Goal: Task Accomplishment & Management: Use online tool/utility

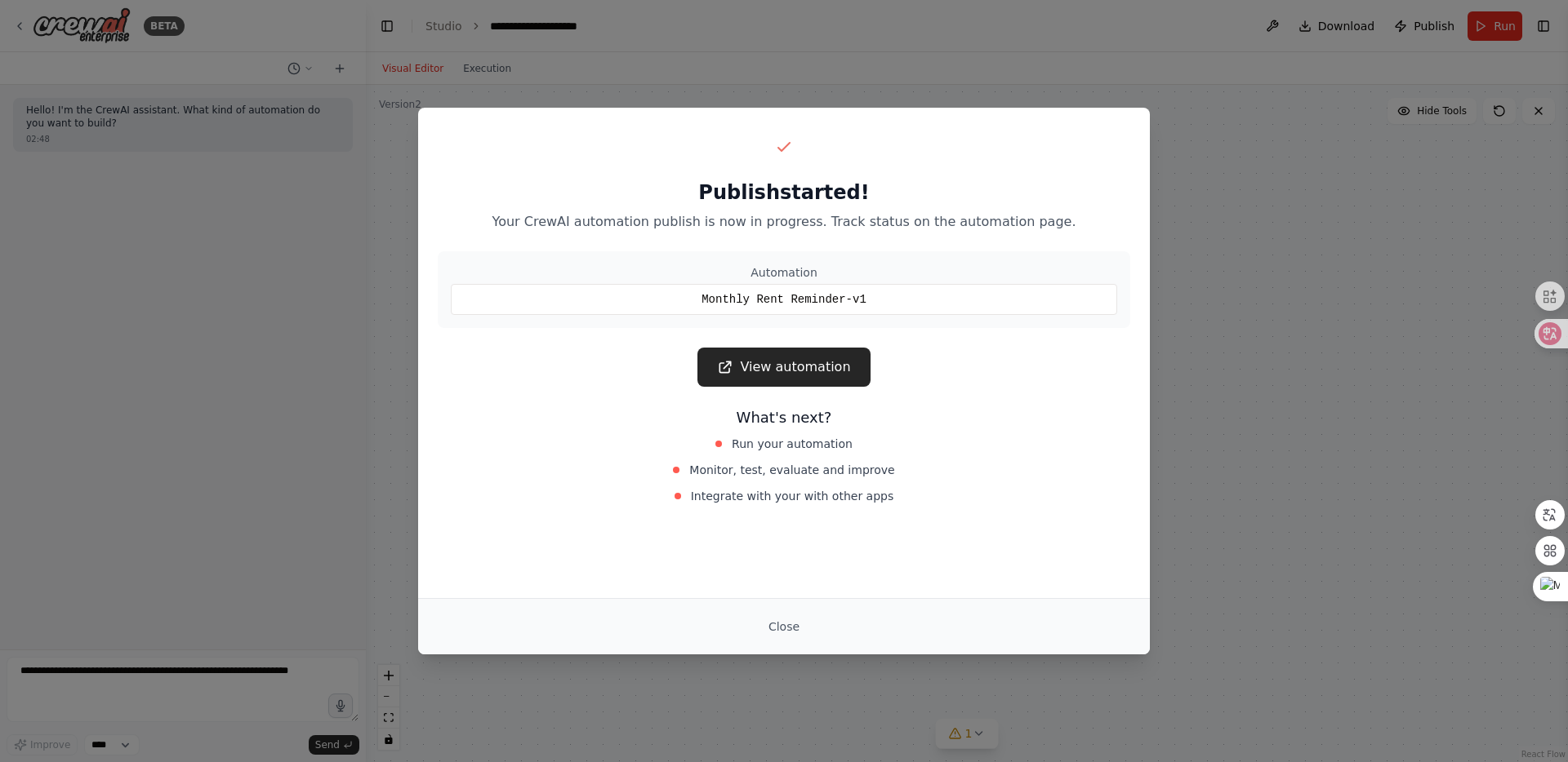
click at [804, 363] on link "View automation" at bounding box center [784, 367] width 173 height 39
click at [787, 620] on button "Close" at bounding box center [784, 627] width 57 height 29
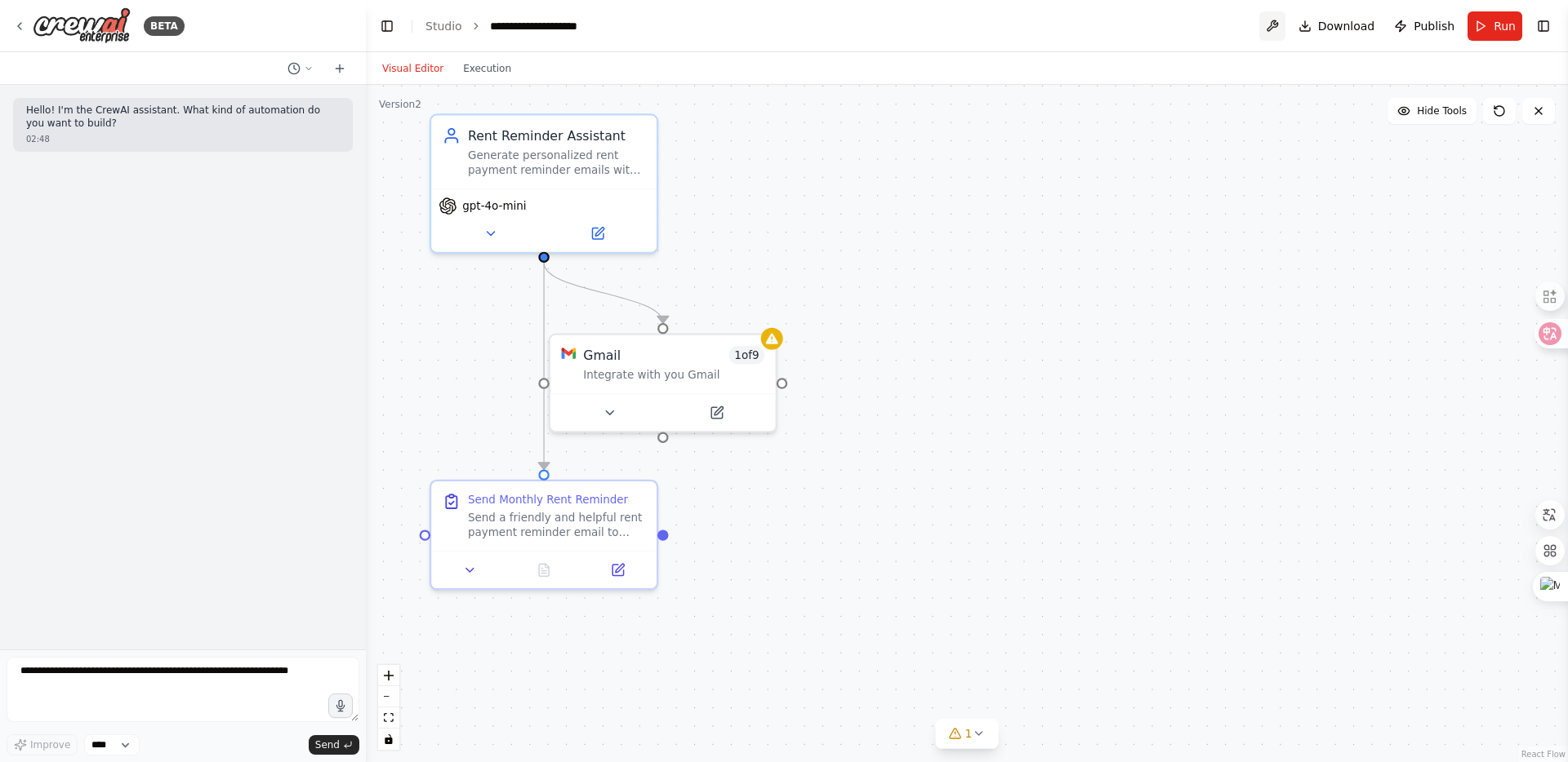
click at [1281, 24] on button at bounding box center [1272, 26] width 26 height 29
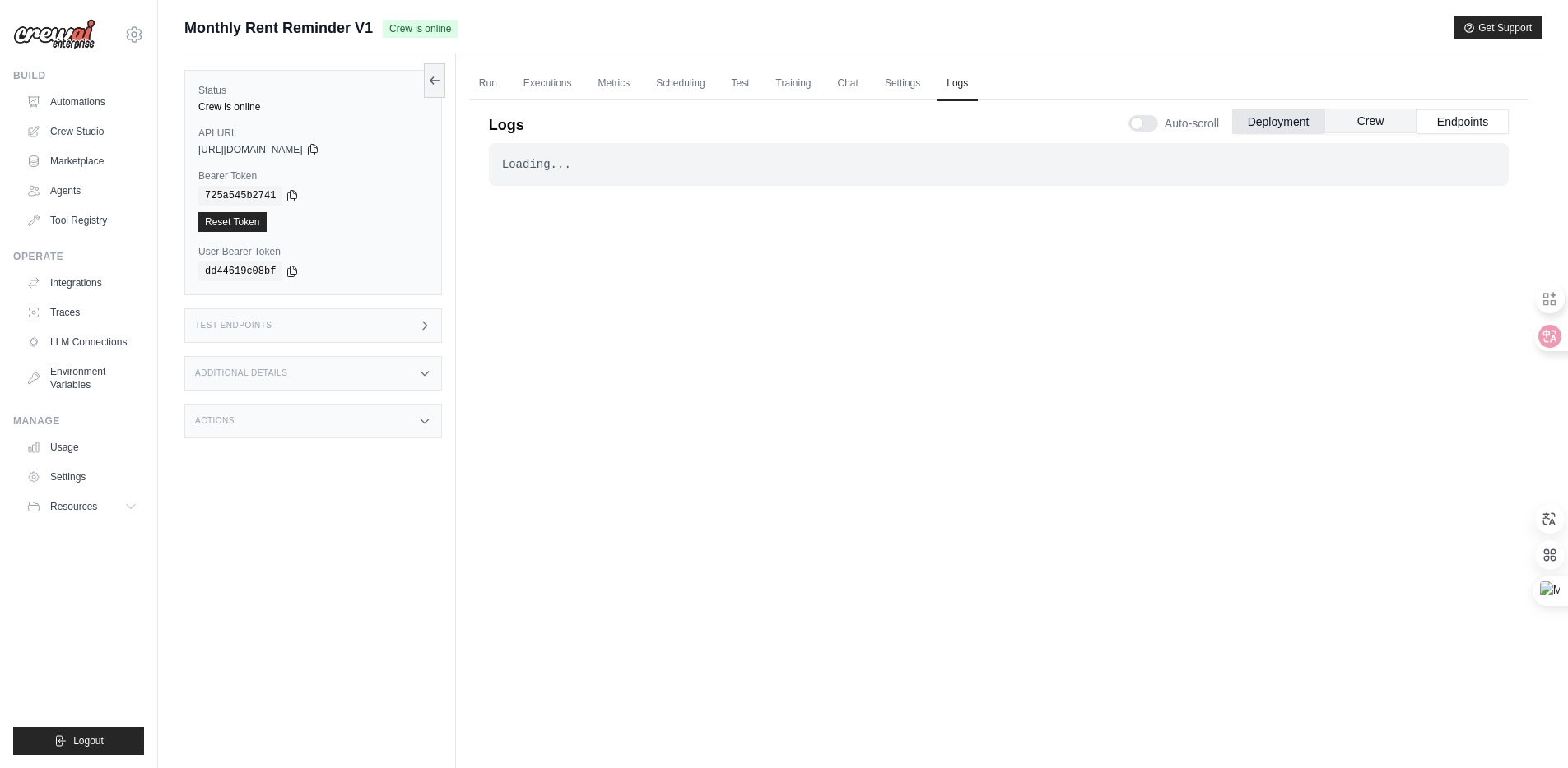
click at [1374, 120] on button "Crew" at bounding box center [1370, 121] width 92 height 24
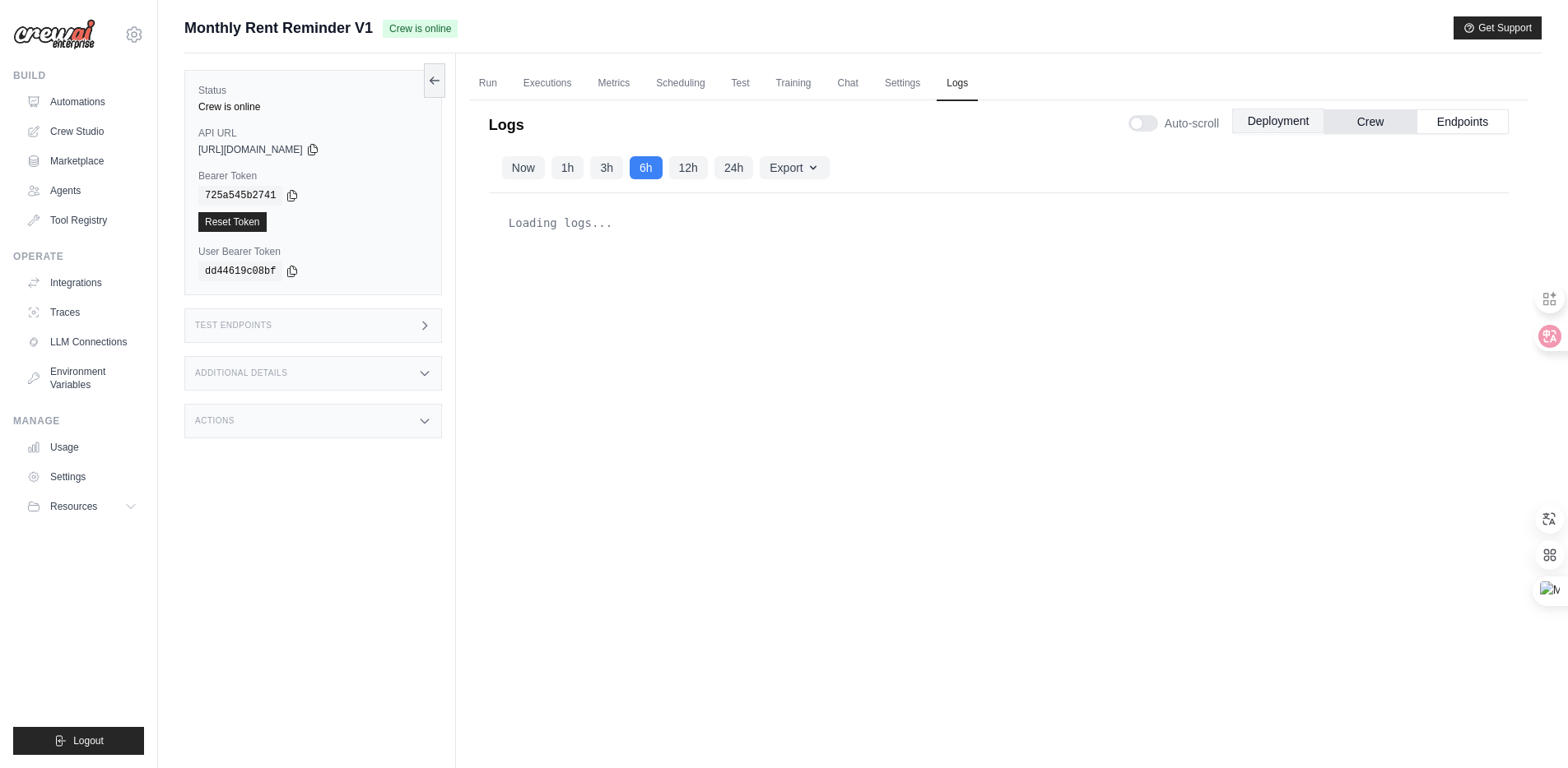
click at [1292, 123] on button "Deployment" at bounding box center [1278, 121] width 92 height 24
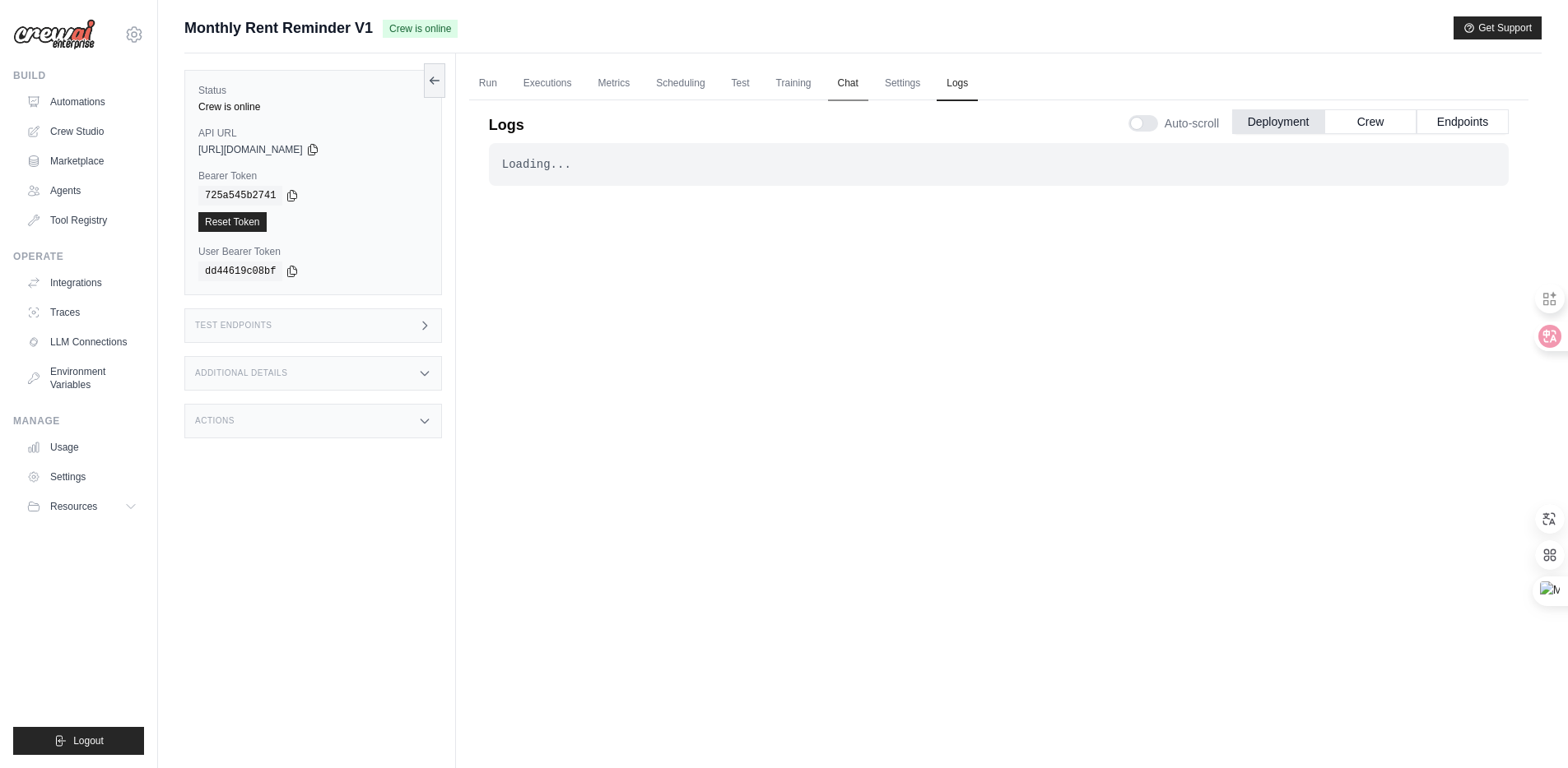
click at [868, 87] on link "Chat" at bounding box center [848, 84] width 40 height 35
click at [439, 80] on icon at bounding box center [434, 79] width 13 height 13
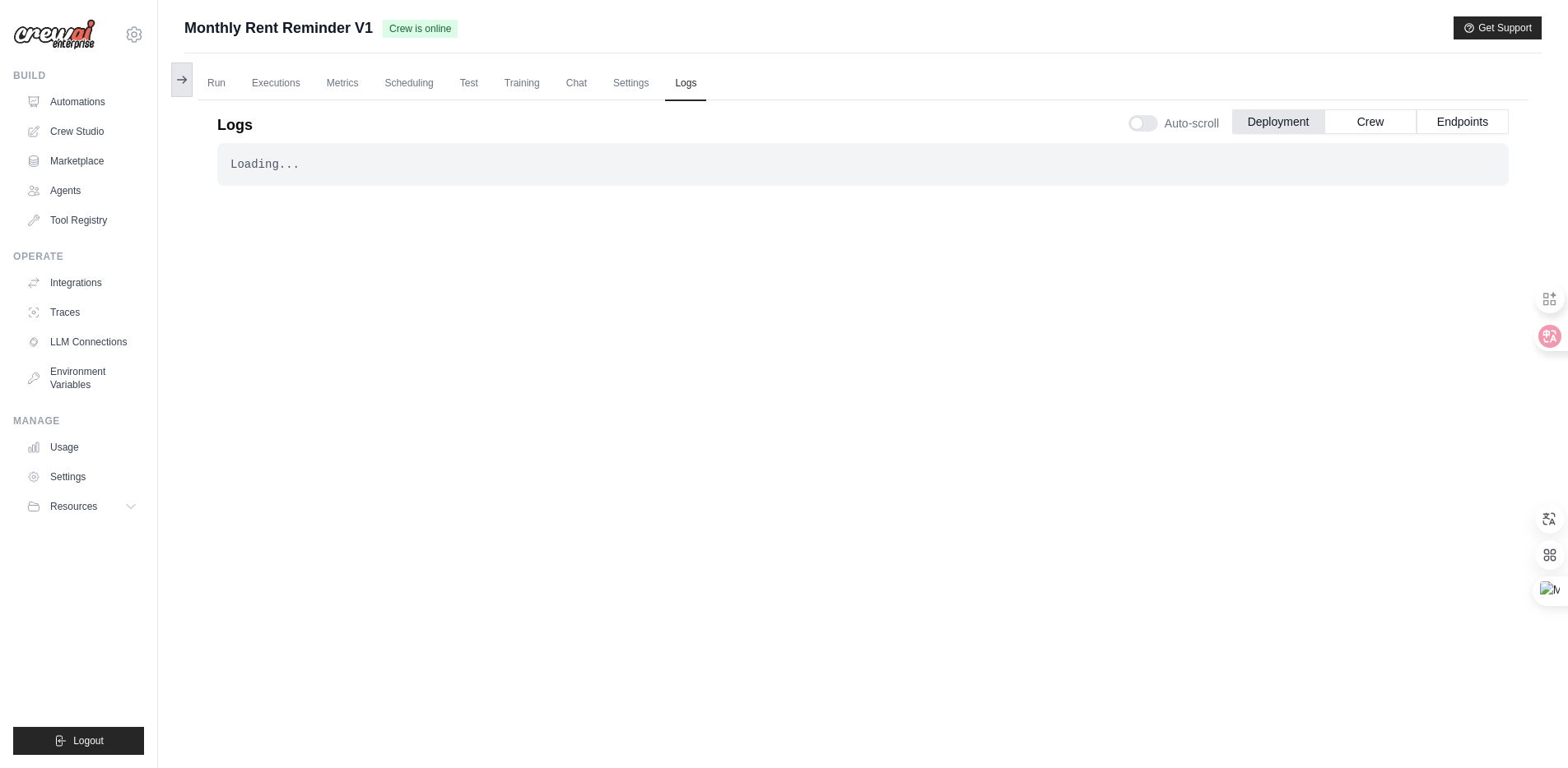
click at [176, 72] on button at bounding box center [182, 80] width 22 height 35
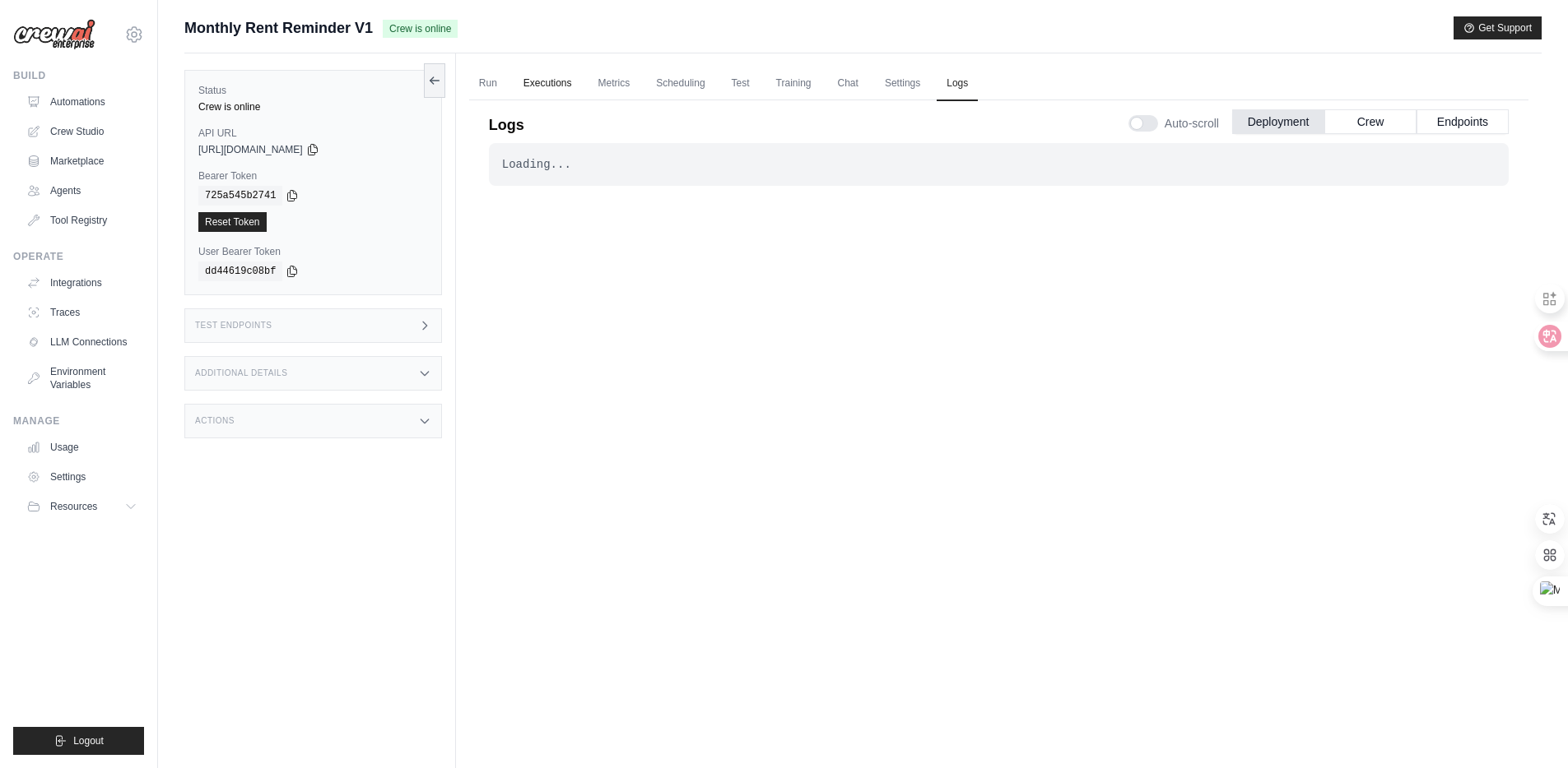
click at [529, 77] on link "Executions" at bounding box center [547, 84] width 68 height 35
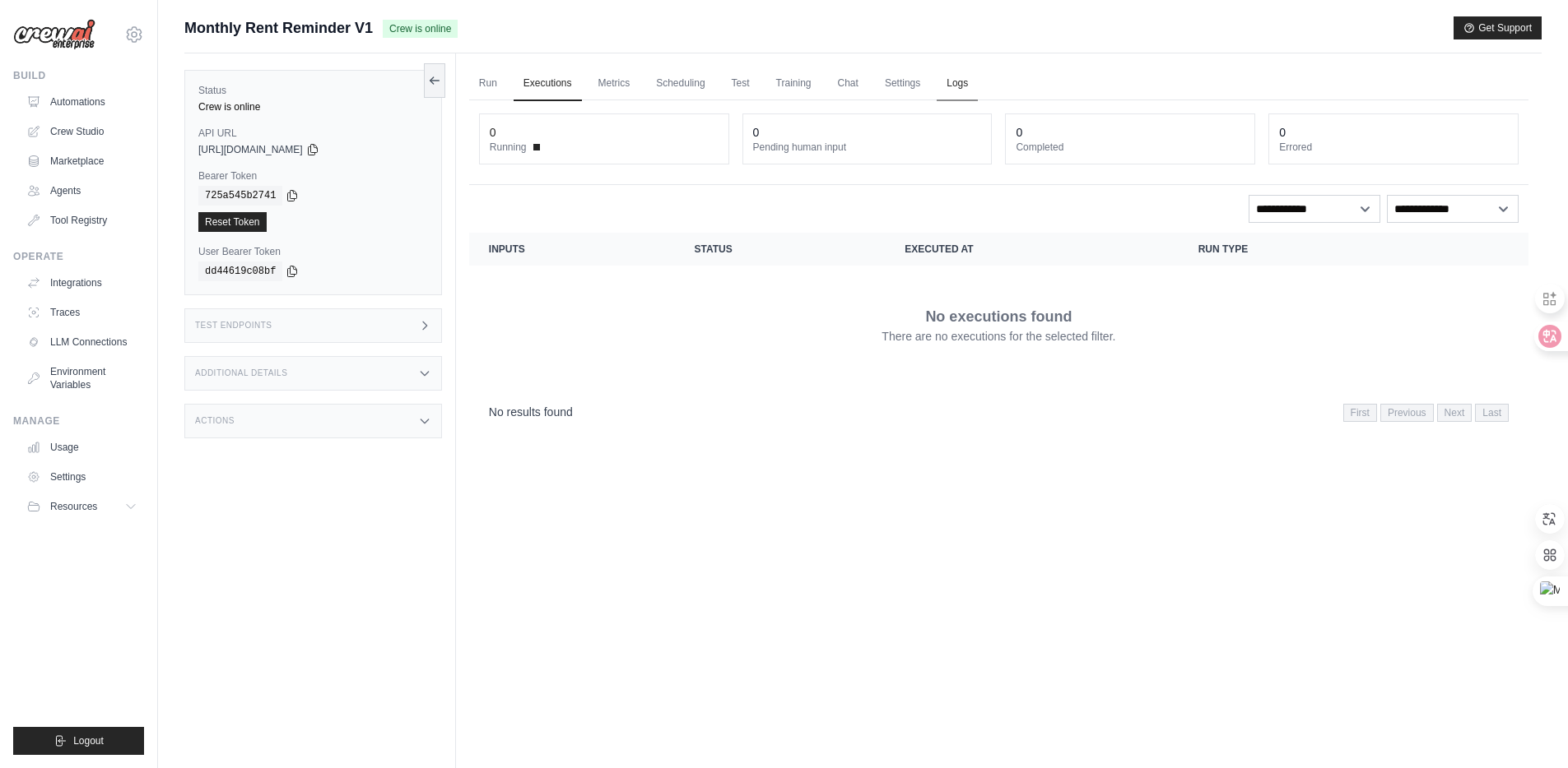
click at [959, 94] on link "Logs" at bounding box center [956, 84] width 41 height 35
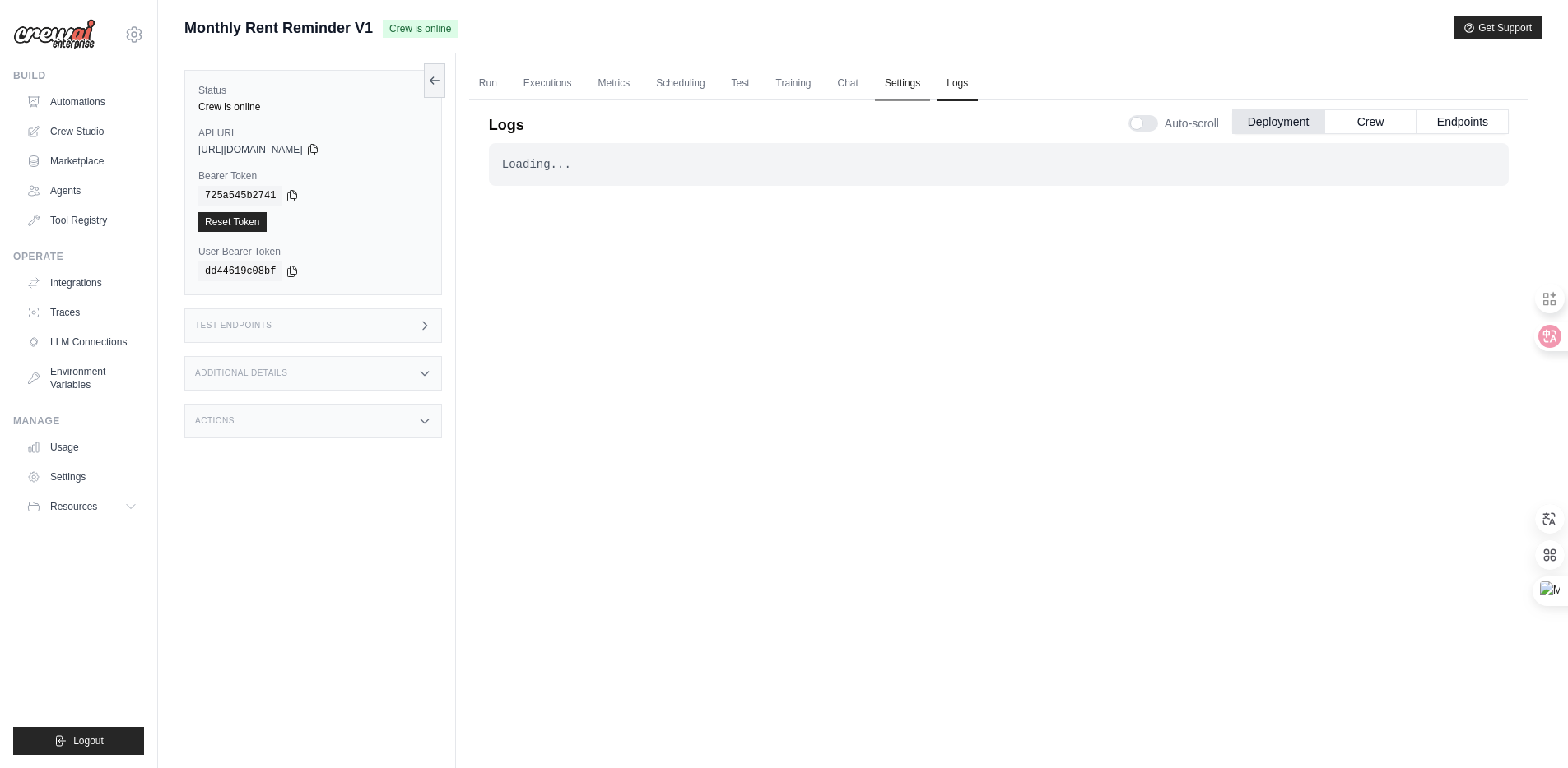
click at [930, 83] on link "Settings" at bounding box center [901, 84] width 55 height 35
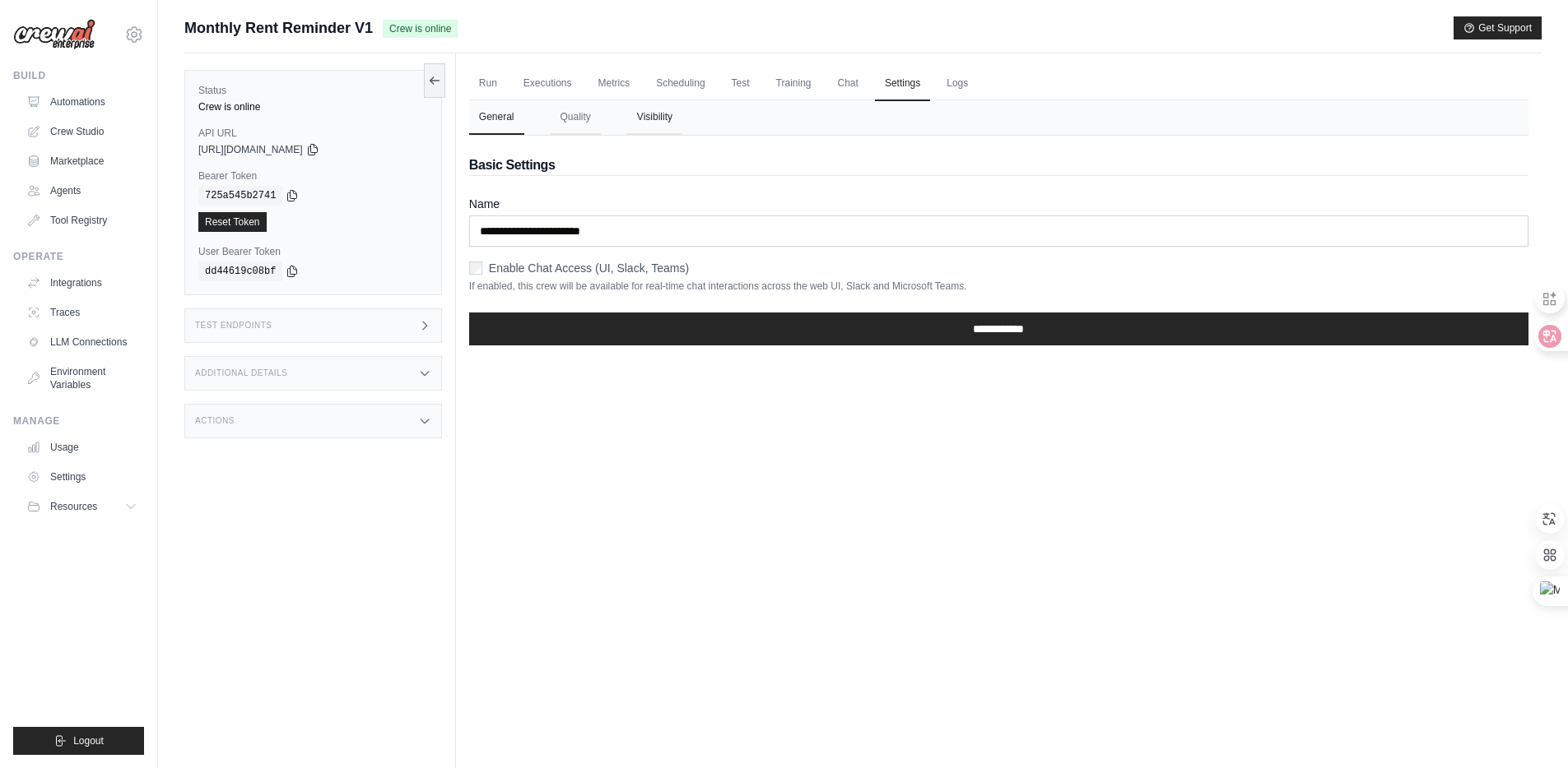
click at [656, 117] on button "Visibility" at bounding box center [654, 117] width 55 height 35
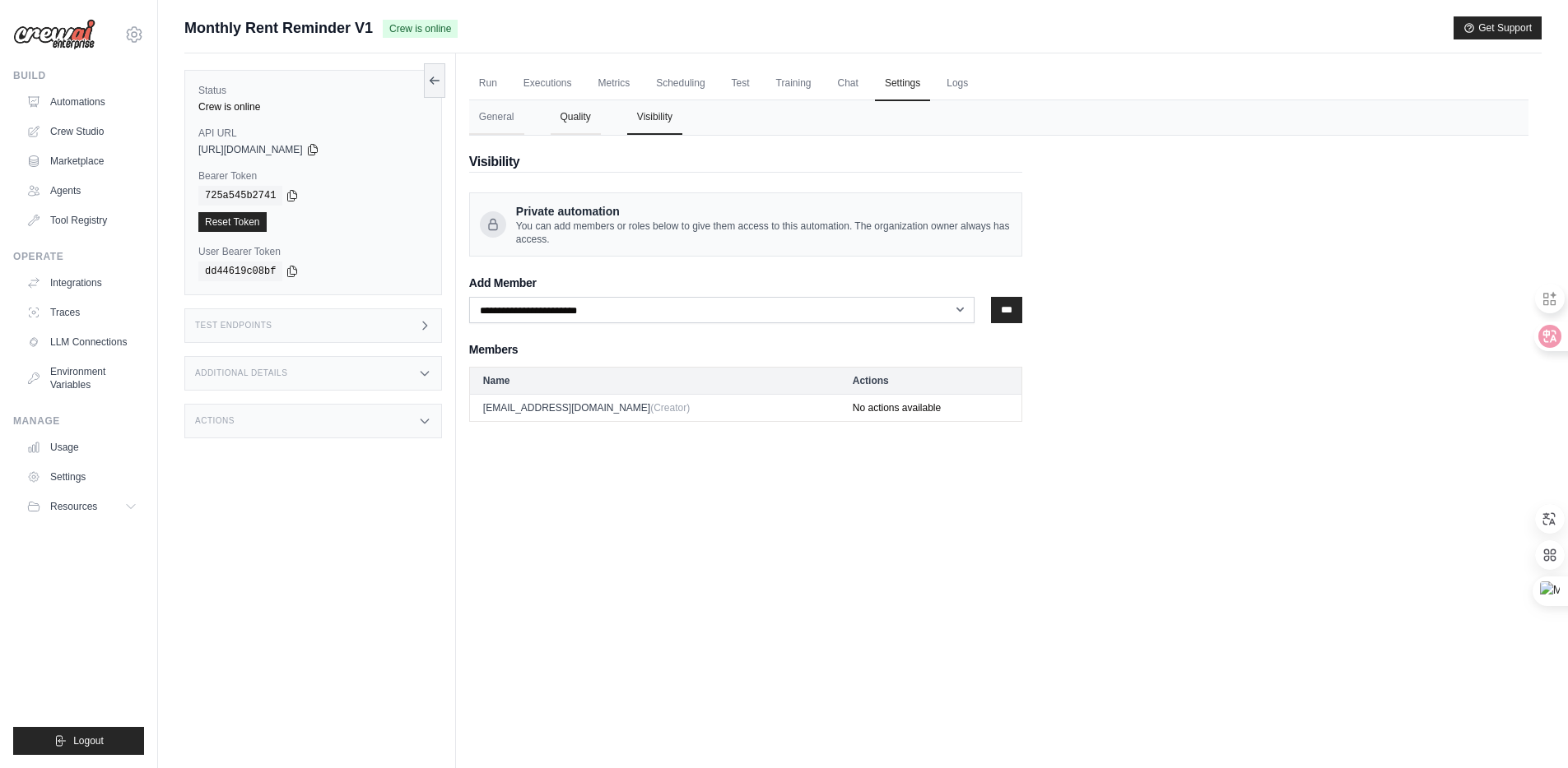
click at [574, 119] on button "Quality" at bounding box center [576, 117] width 50 height 35
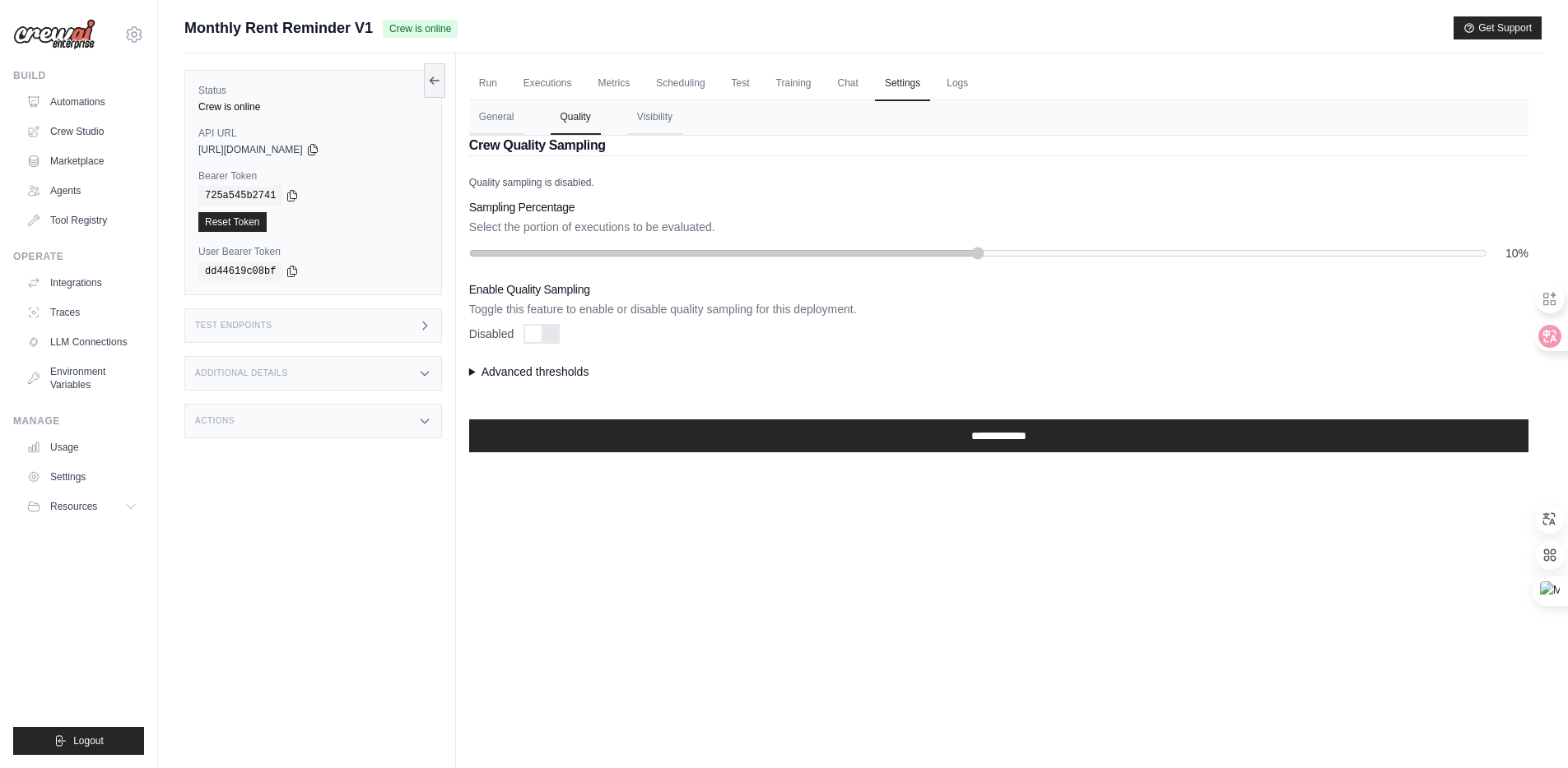
click at [499, 375] on summary "Advanced thresholds" at bounding box center [998, 371] width 1059 height 17
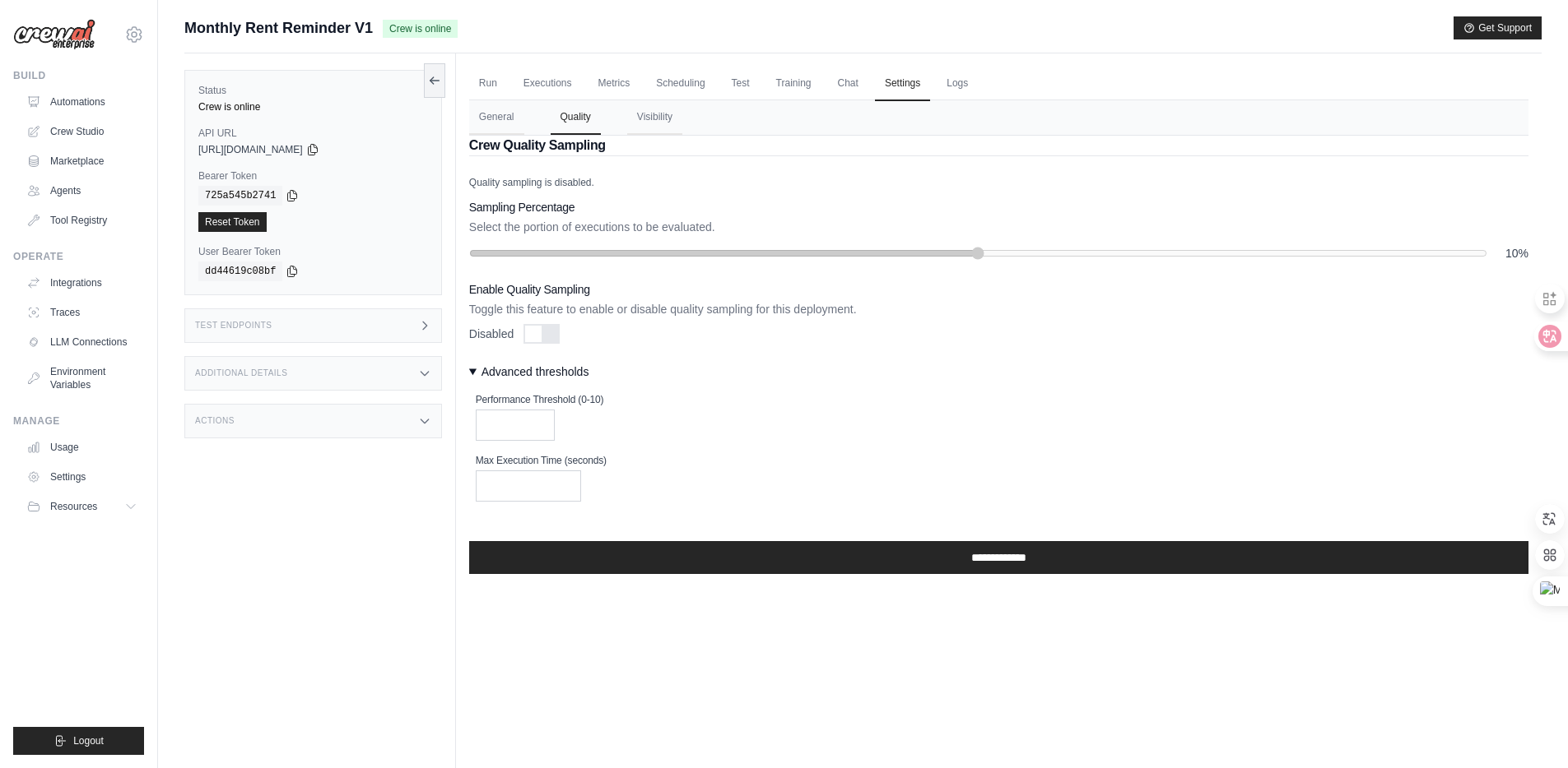
click at [501, 368] on summary "Advanced thresholds" at bounding box center [998, 371] width 1059 height 17
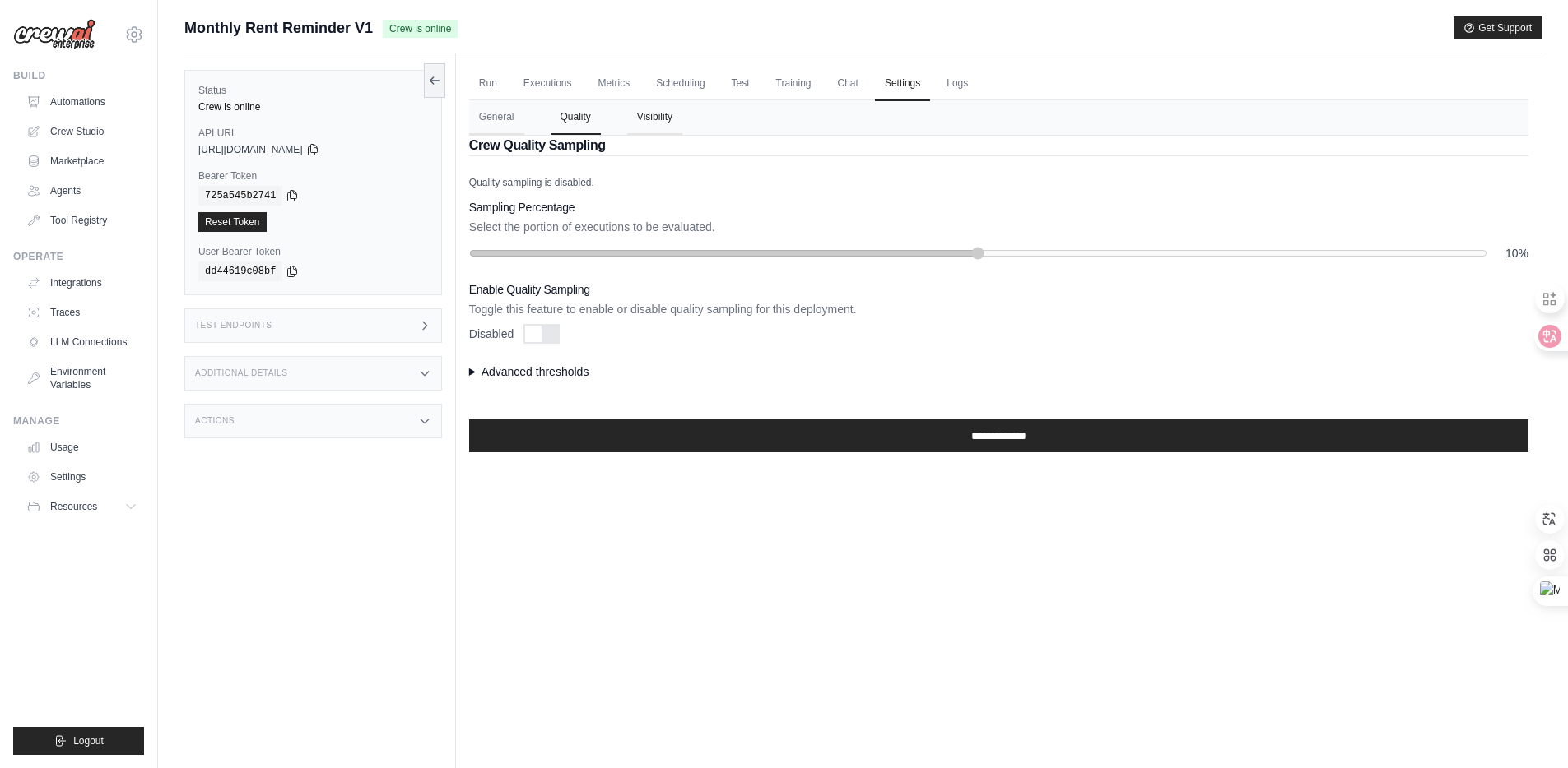
click at [648, 110] on button "Visibility" at bounding box center [654, 117] width 55 height 35
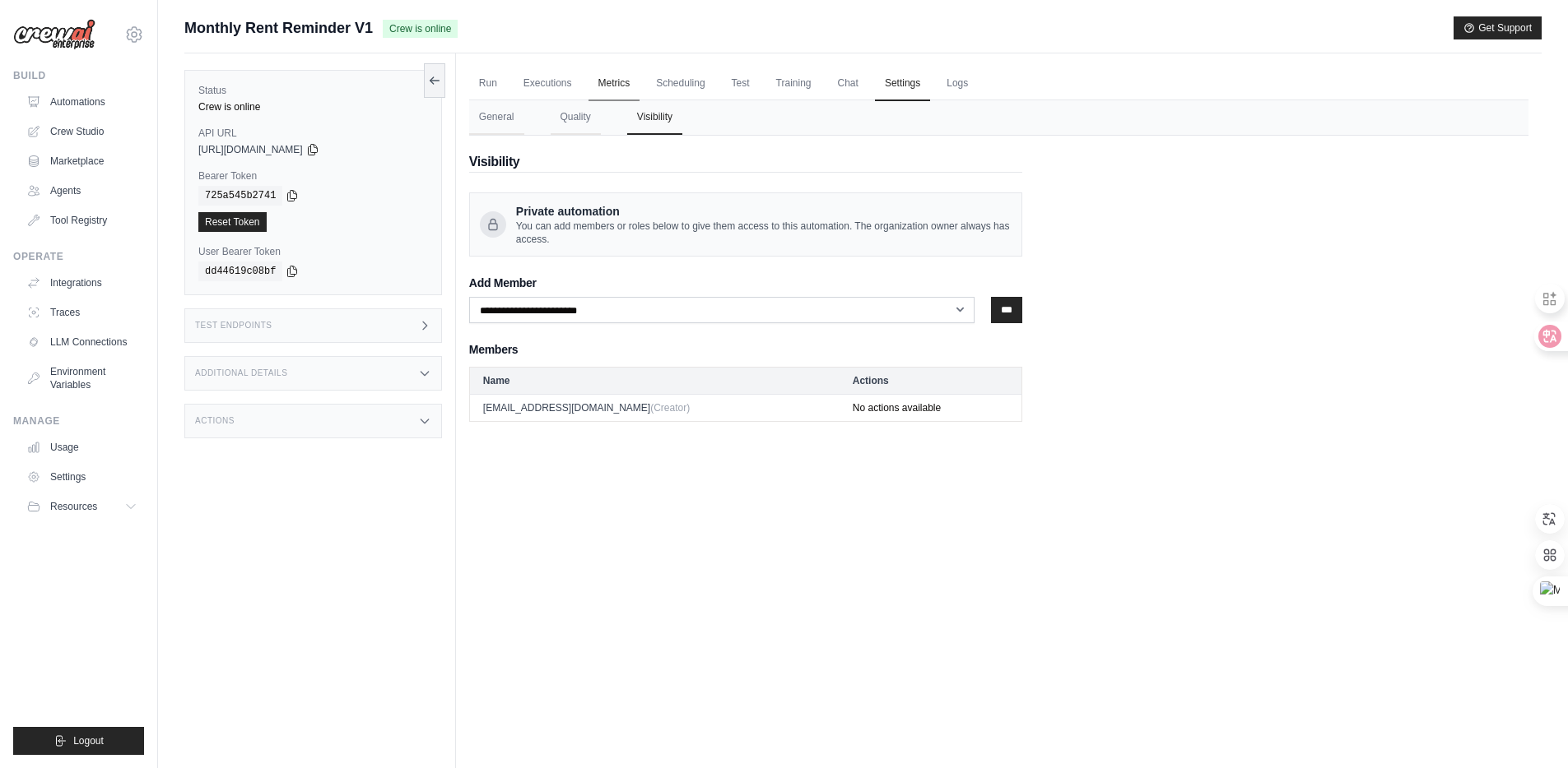
click at [601, 78] on link "Metrics" at bounding box center [614, 84] width 52 height 35
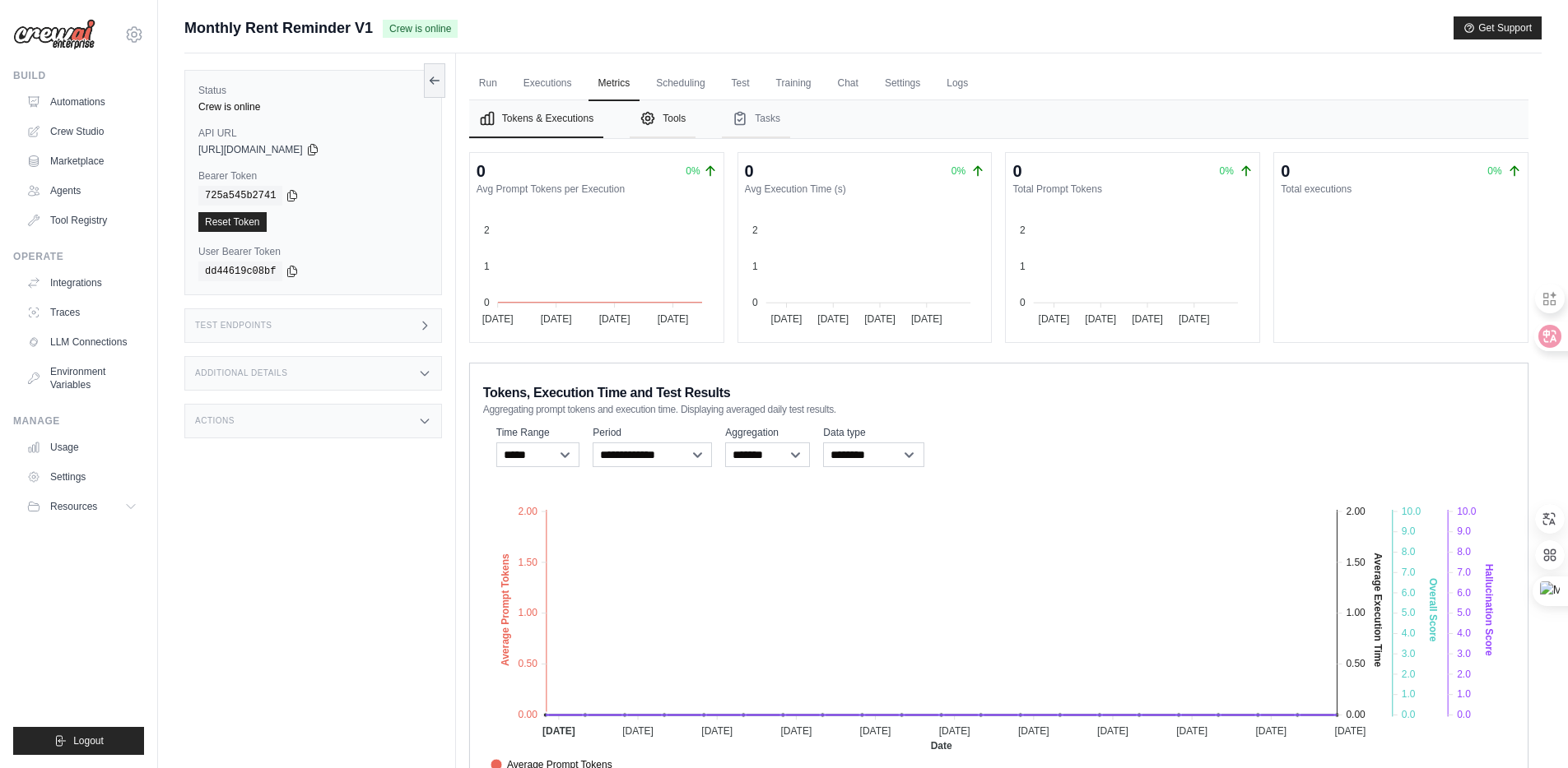
click at [680, 117] on button "Tools" at bounding box center [662, 119] width 66 height 38
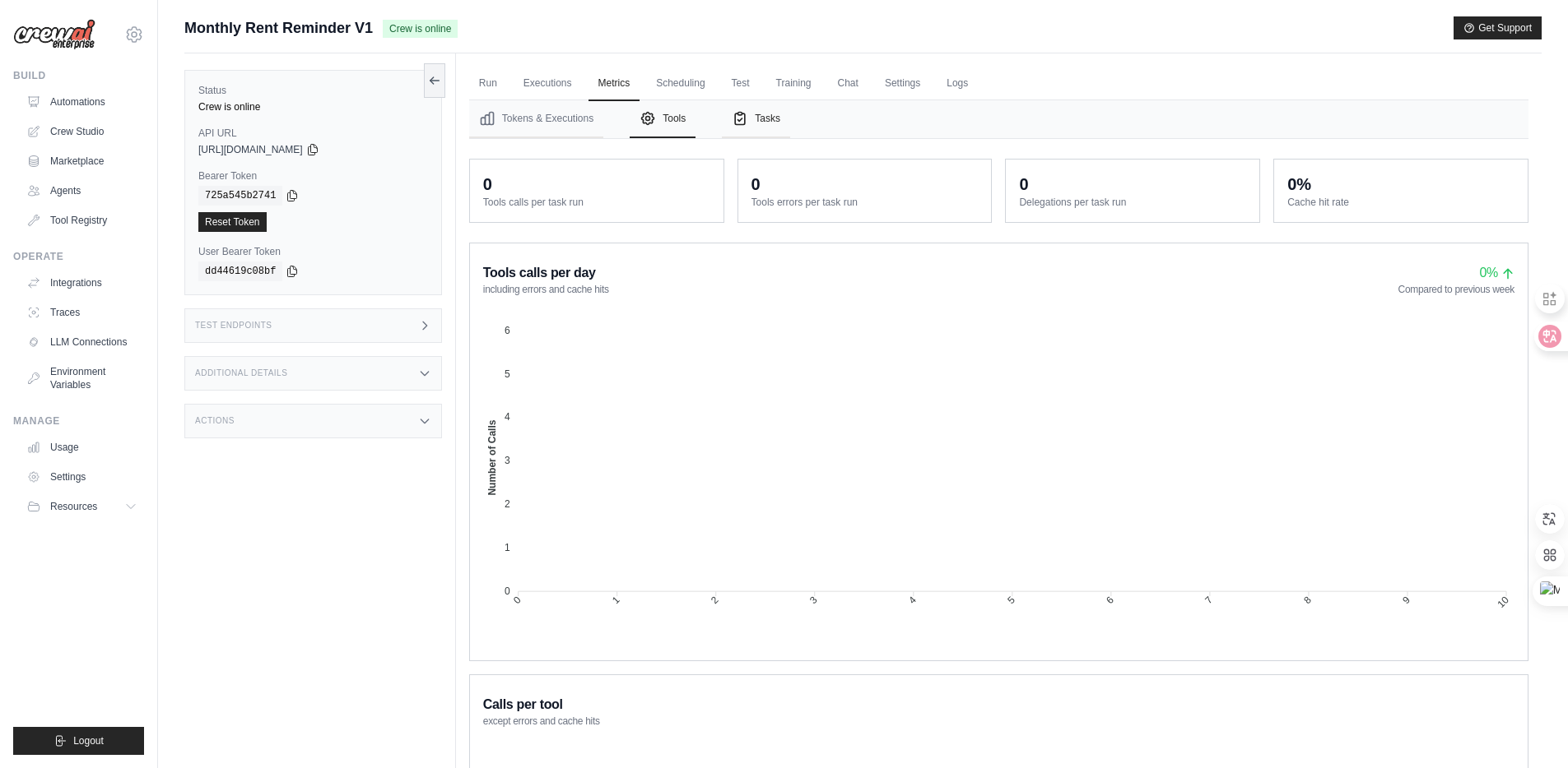
click at [774, 119] on button "Tasks" at bounding box center [755, 119] width 68 height 38
click at [482, 72] on link "Run" at bounding box center [488, 84] width 38 height 35
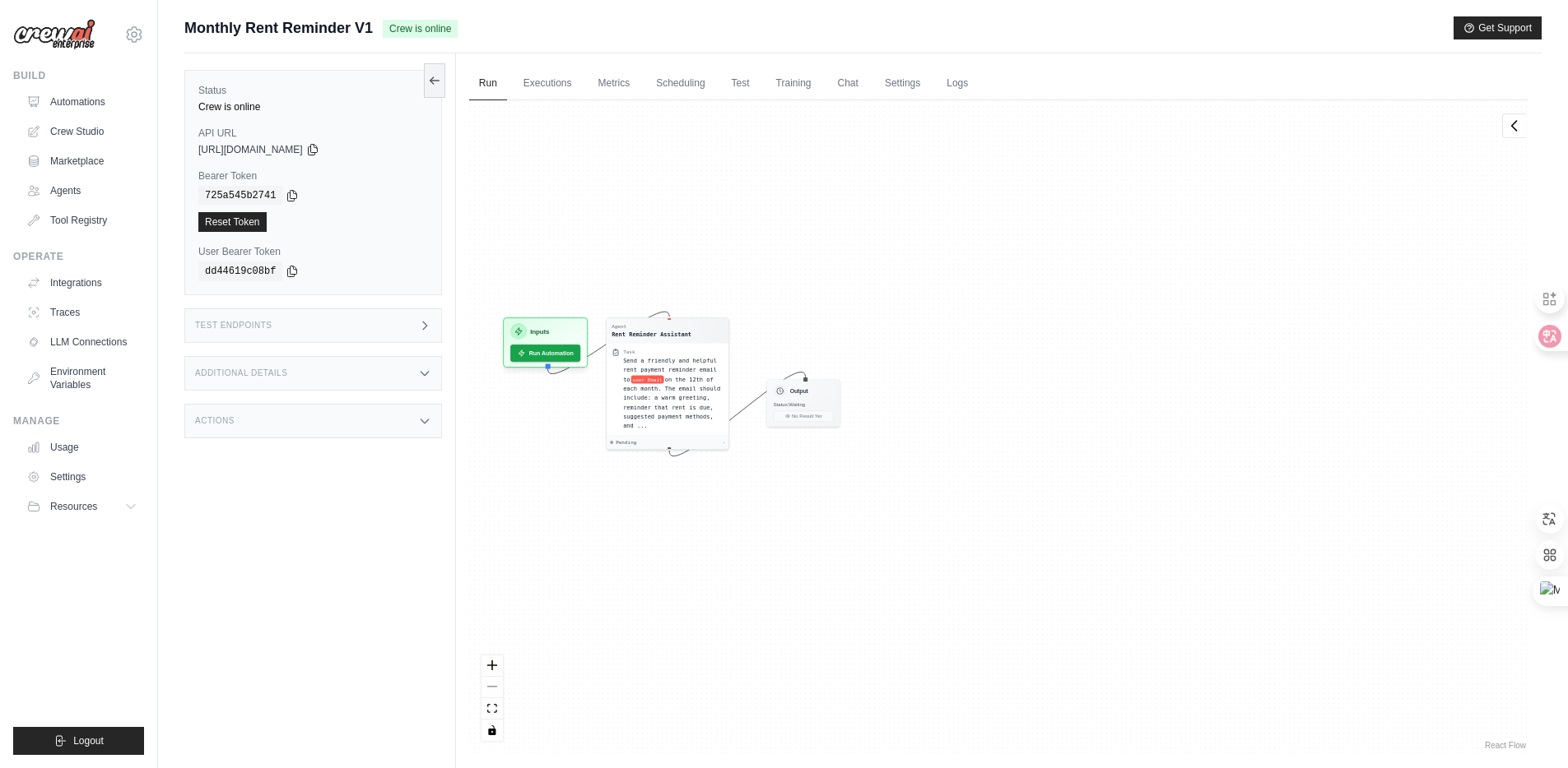
drag, startPoint x: 1136, startPoint y: 317, endPoint x: 1130, endPoint y: 277, distance: 40.4
click at [1130, 277] on div "Agent Rent Reminder Assistant Task Send a friendly and helpful rent payment rem…" at bounding box center [998, 426] width 1059 height 653
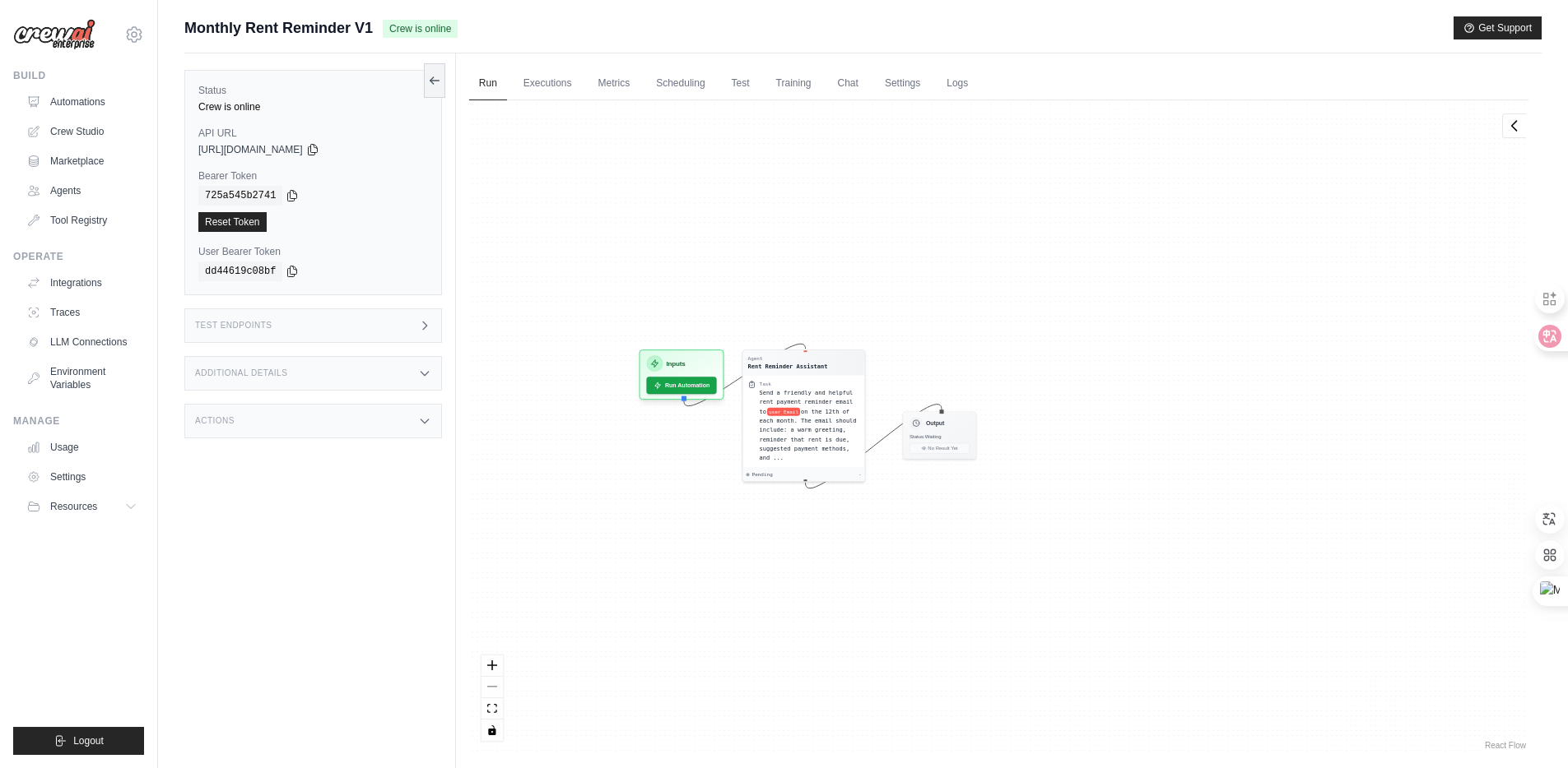
drag, startPoint x: 1440, startPoint y: 363, endPoint x: 1427, endPoint y: 318, distance: 46.8
click at [1427, 318] on div "Agent Rent Reminder Assistant Task Send a friendly and helpful rent payment rem…" at bounding box center [998, 426] width 1059 height 653
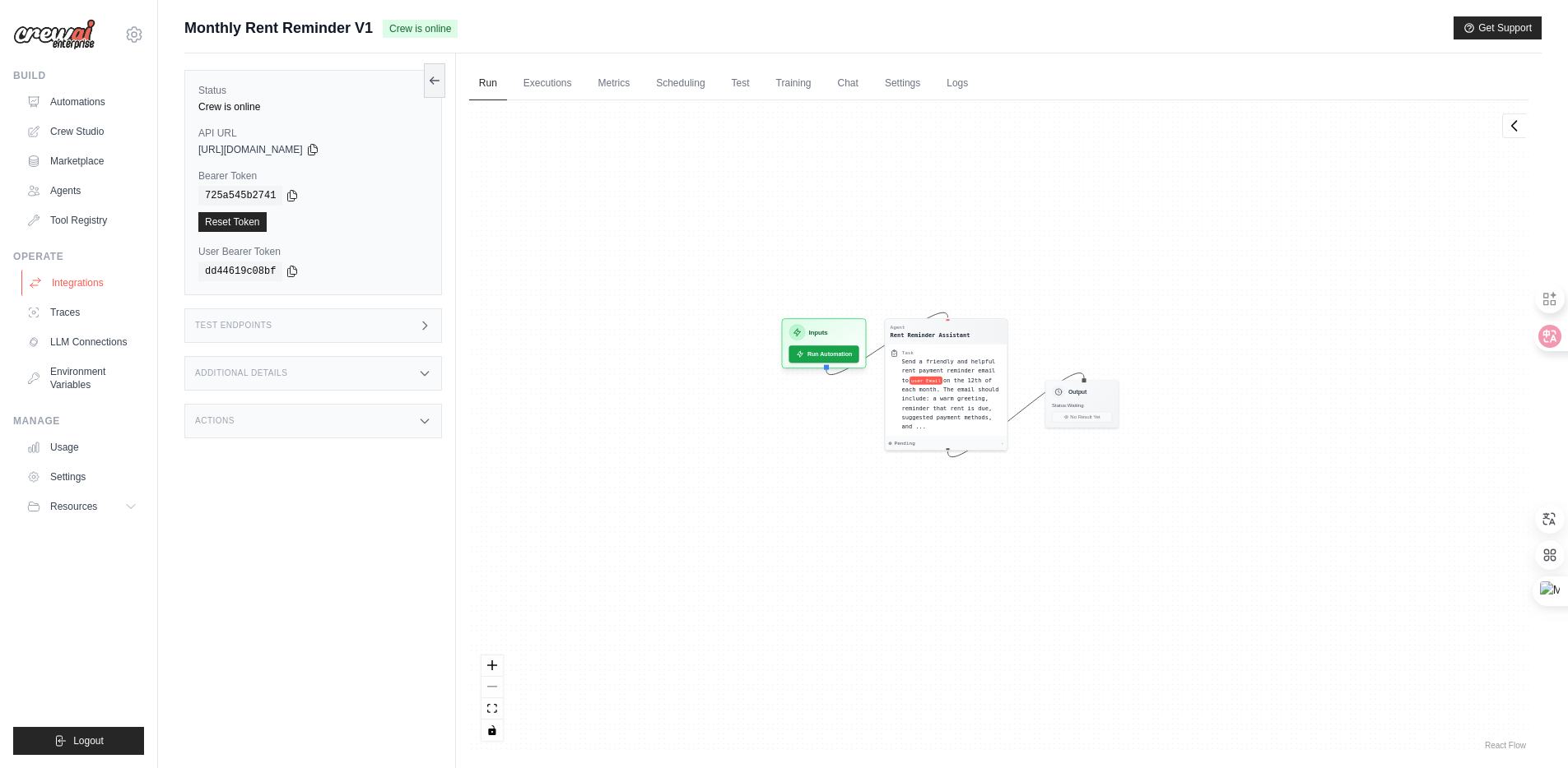
click at [103, 291] on link "Integrations" at bounding box center [84, 283] width 124 height 26
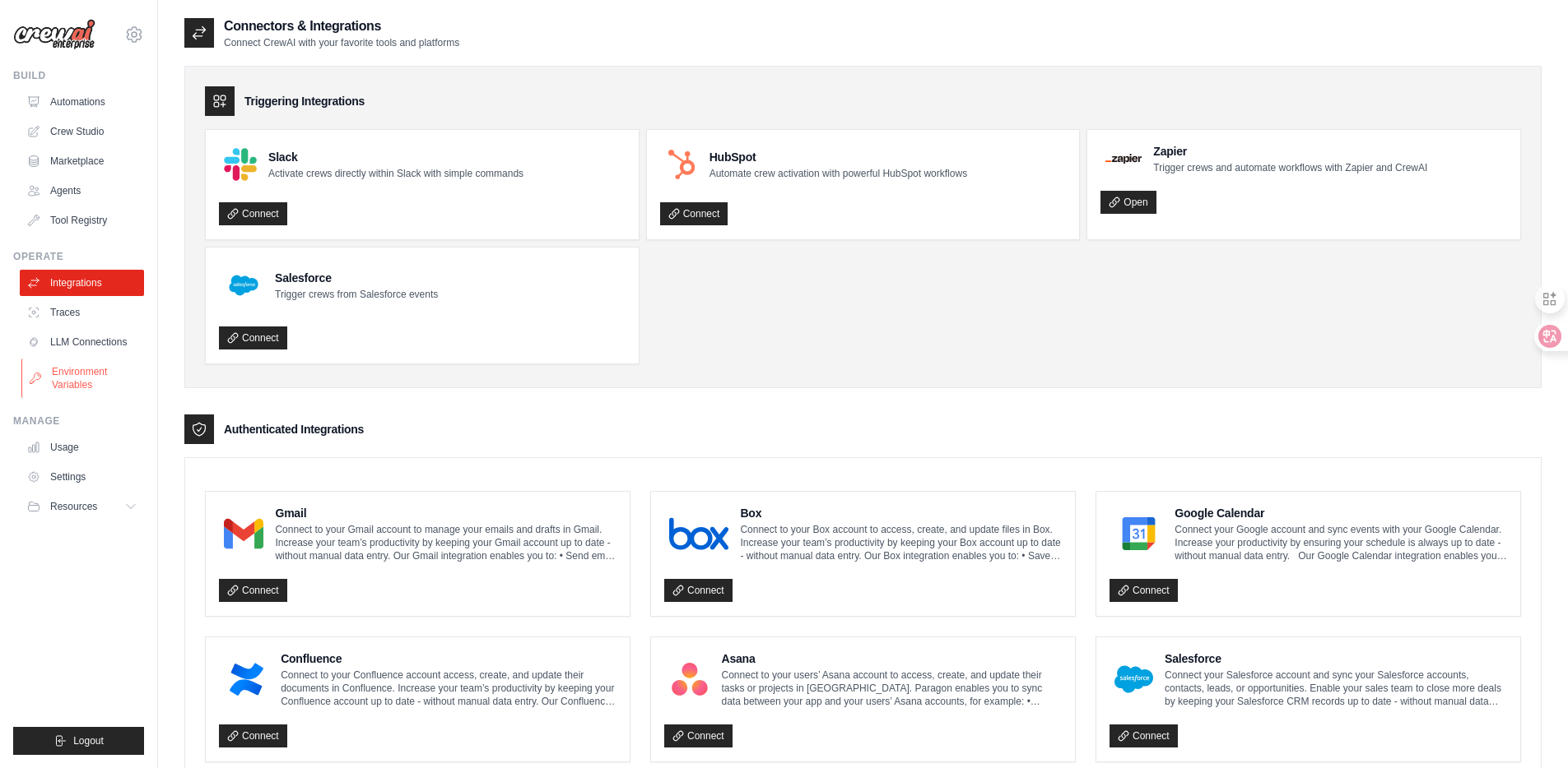
click at [74, 358] on link "Environment Variables" at bounding box center [84, 377] width 124 height 39
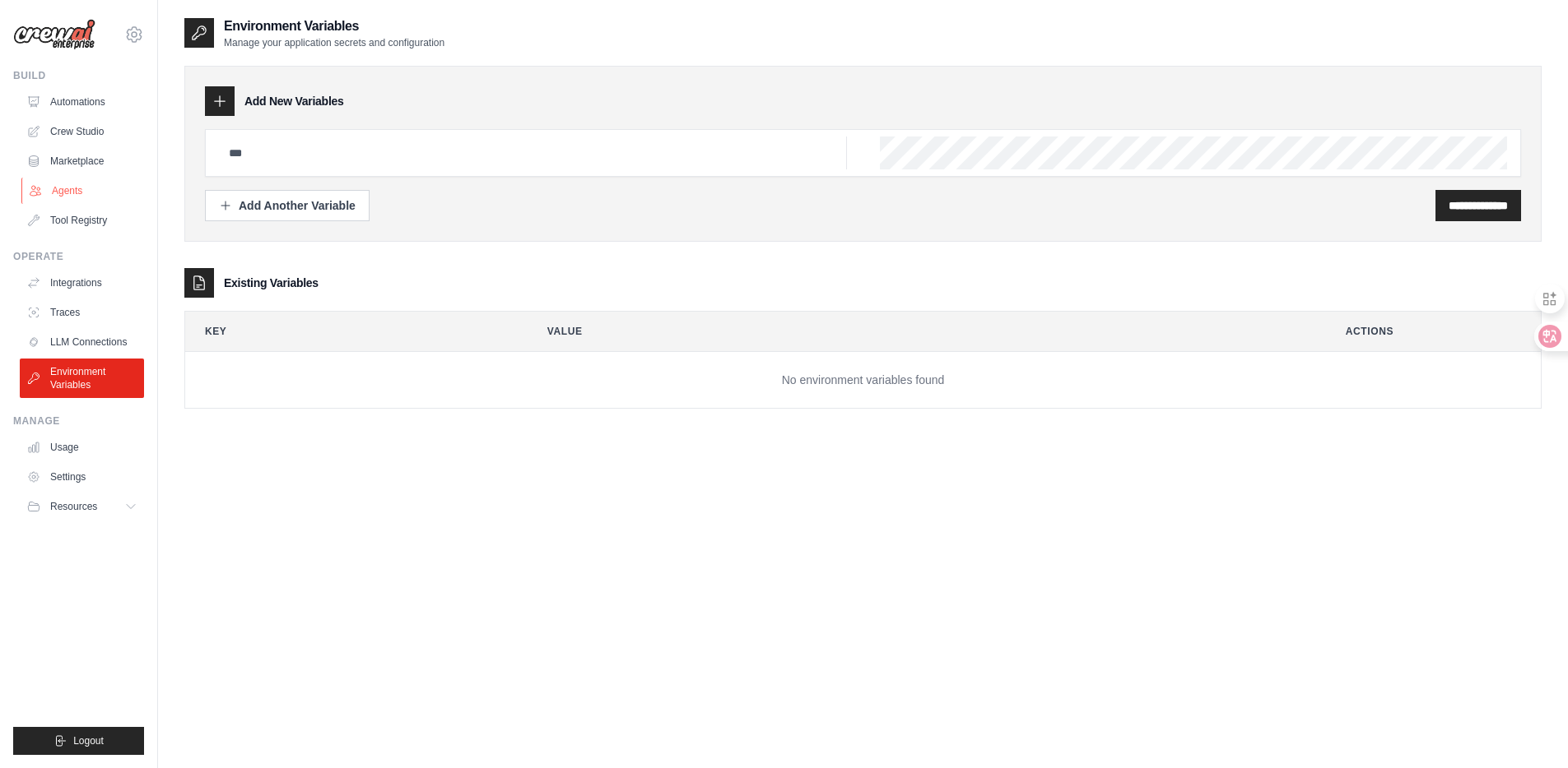
click at [73, 190] on link "Agents" at bounding box center [84, 190] width 124 height 26
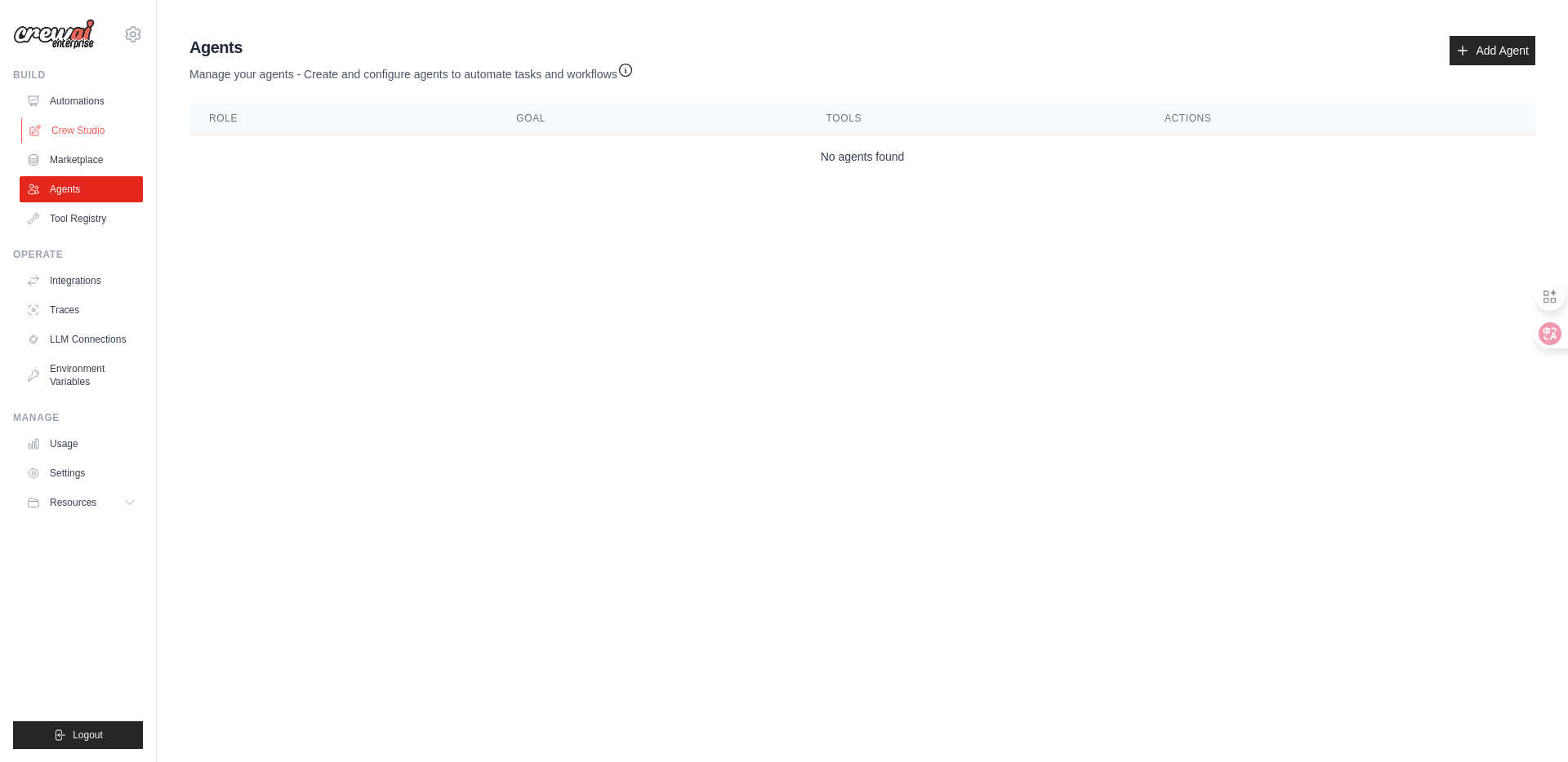
click at [82, 128] on link "Crew Studio" at bounding box center [83, 130] width 123 height 26
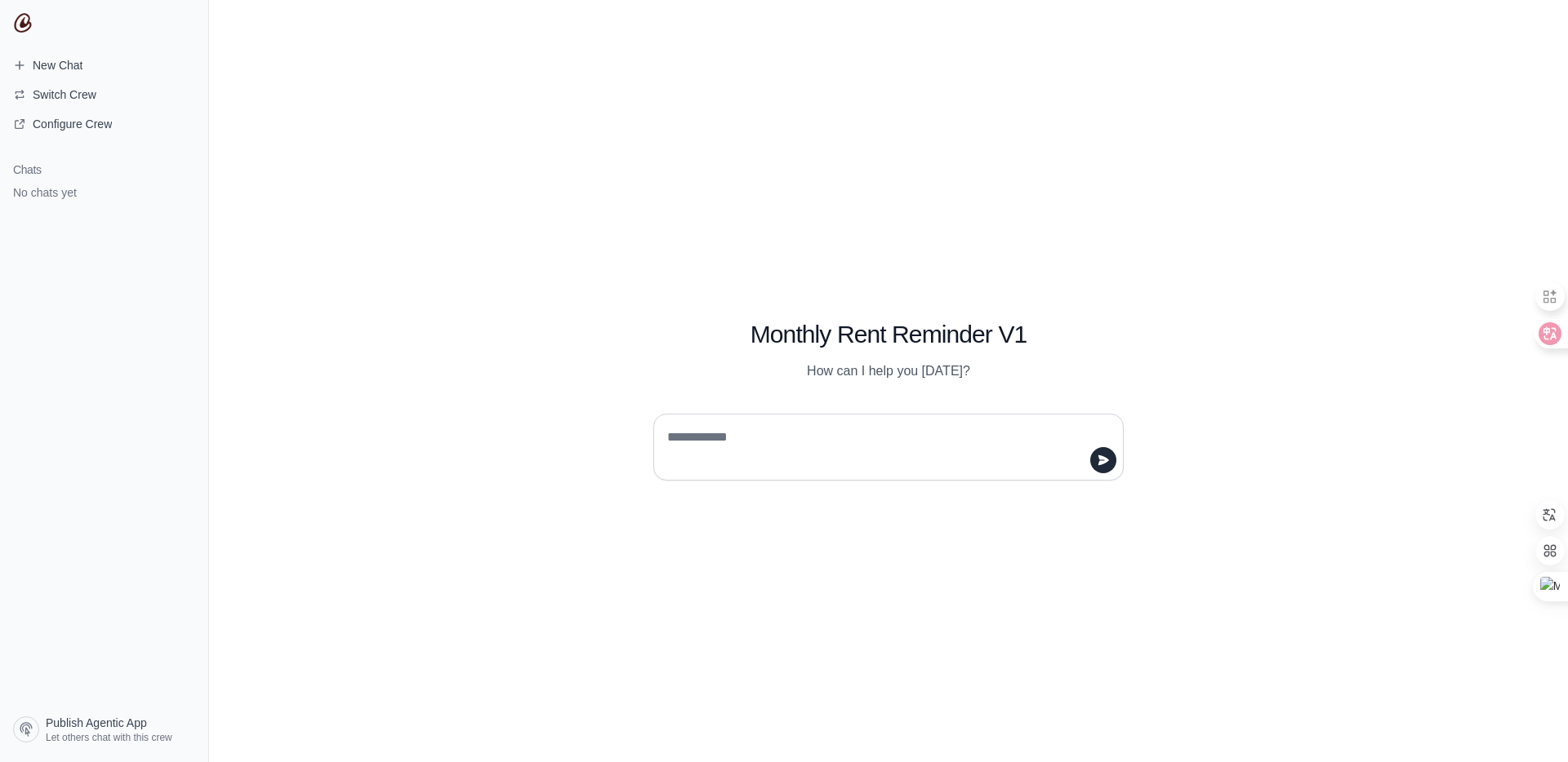
click at [785, 437] on textarea at bounding box center [883, 447] width 439 height 46
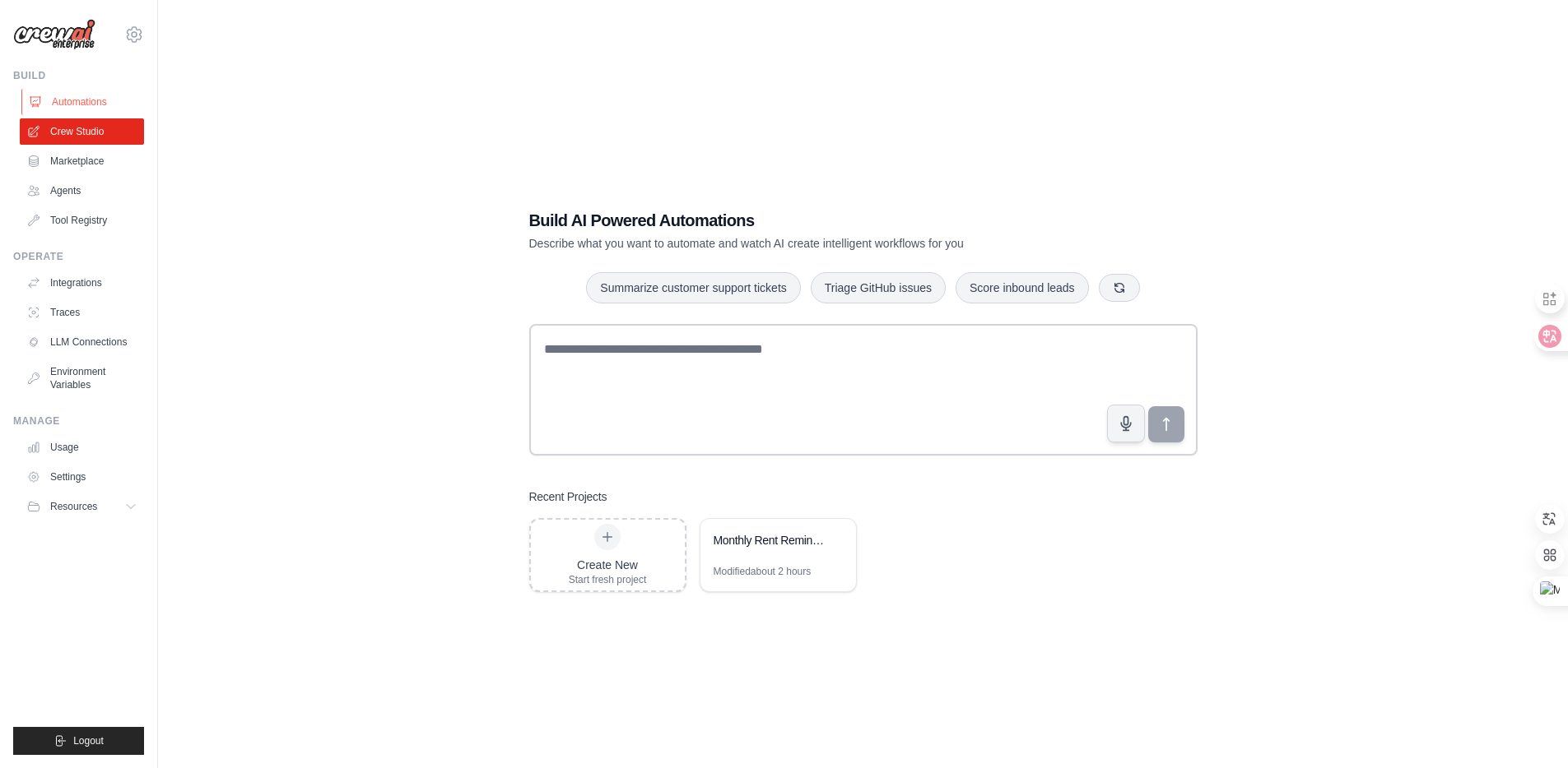
click at [76, 103] on link "Automations" at bounding box center [84, 102] width 124 height 26
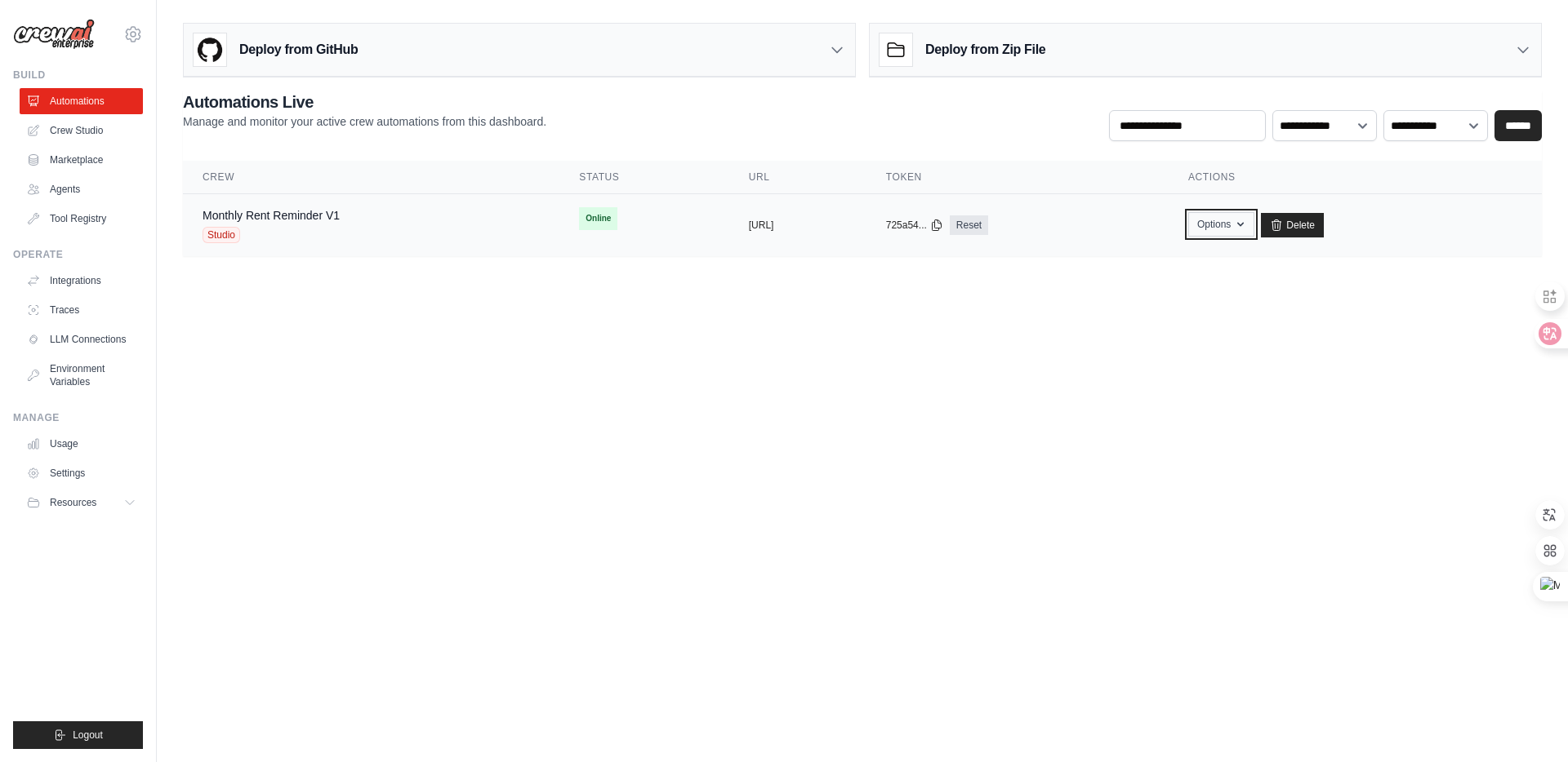
click at [1247, 228] on icon "button" at bounding box center [1240, 224] width 13 height 13
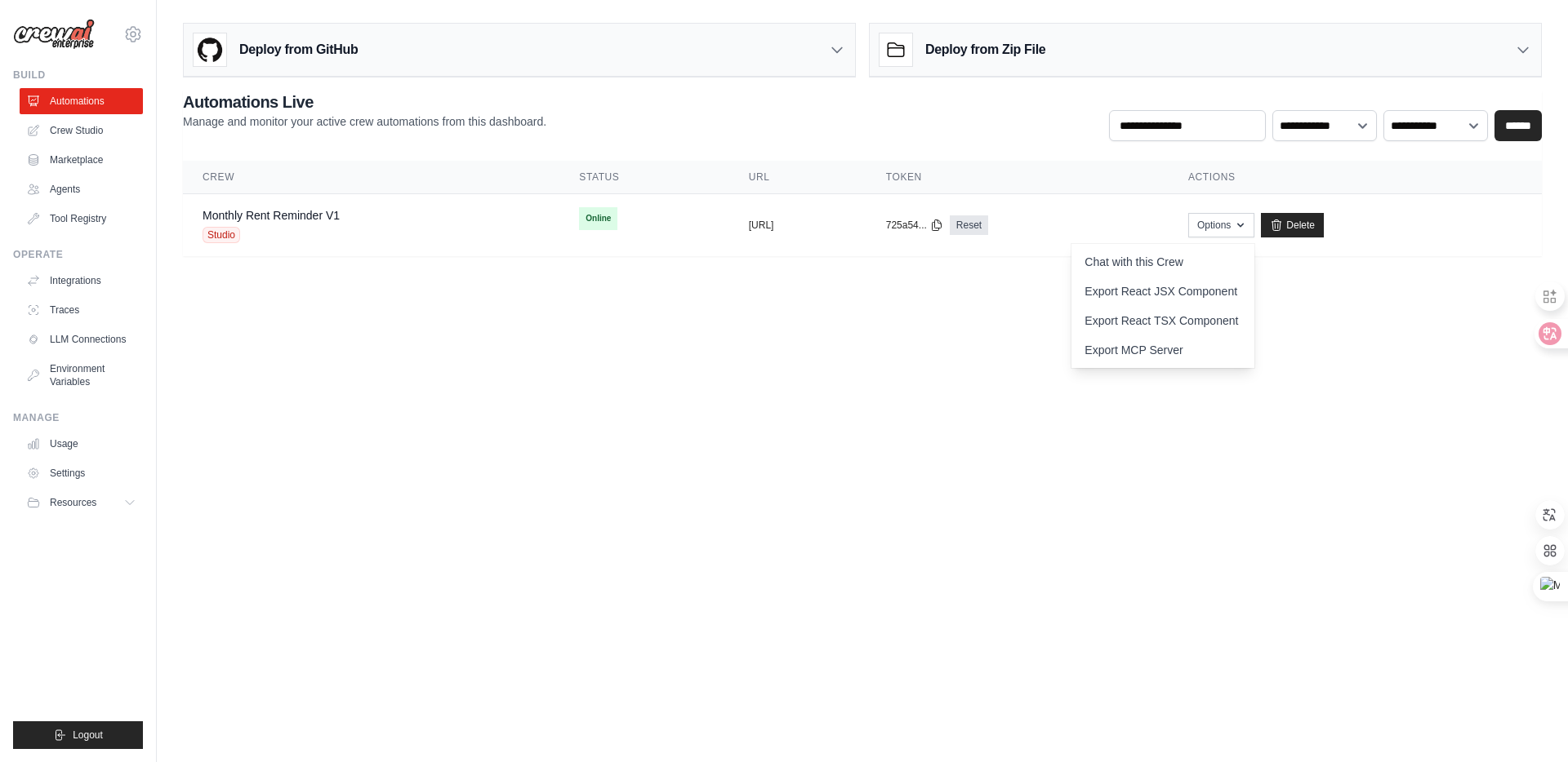
click at [543, 323] on body "whitebox.bai@gmail.com Settings Build Automations Crew Studio" at bounding box center [784, 381] width 1568 height 762
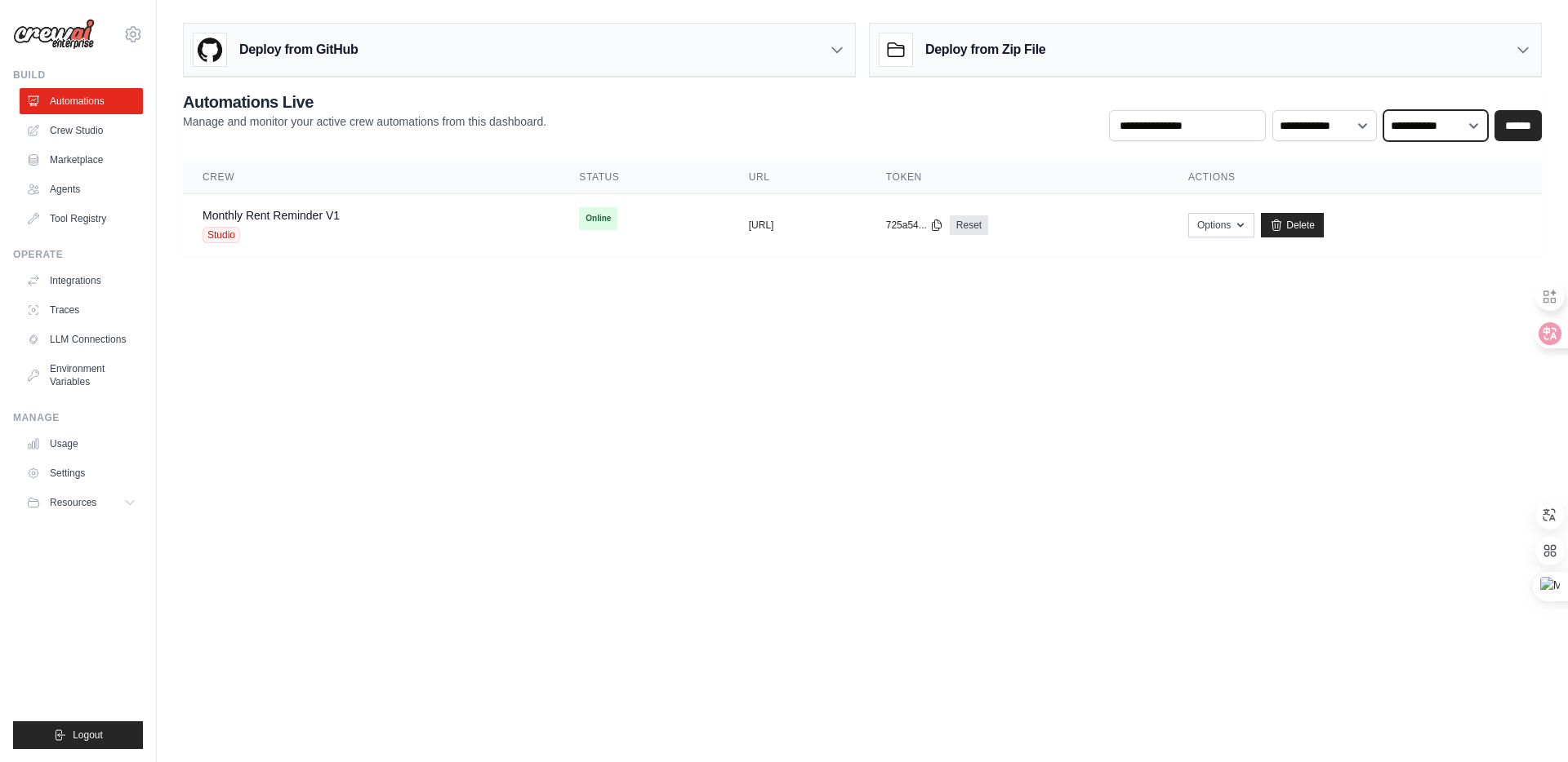
click at [1423, 120] on select "**********" at bounding box center [1435, 126] width 104 height 31
click at [1328, 123] on select "**********" at bounding box center [1324, 126] width 104 height 31
click at [1255, 217] on button "Options" at bounding box center [1221, 224] width 66 height 24
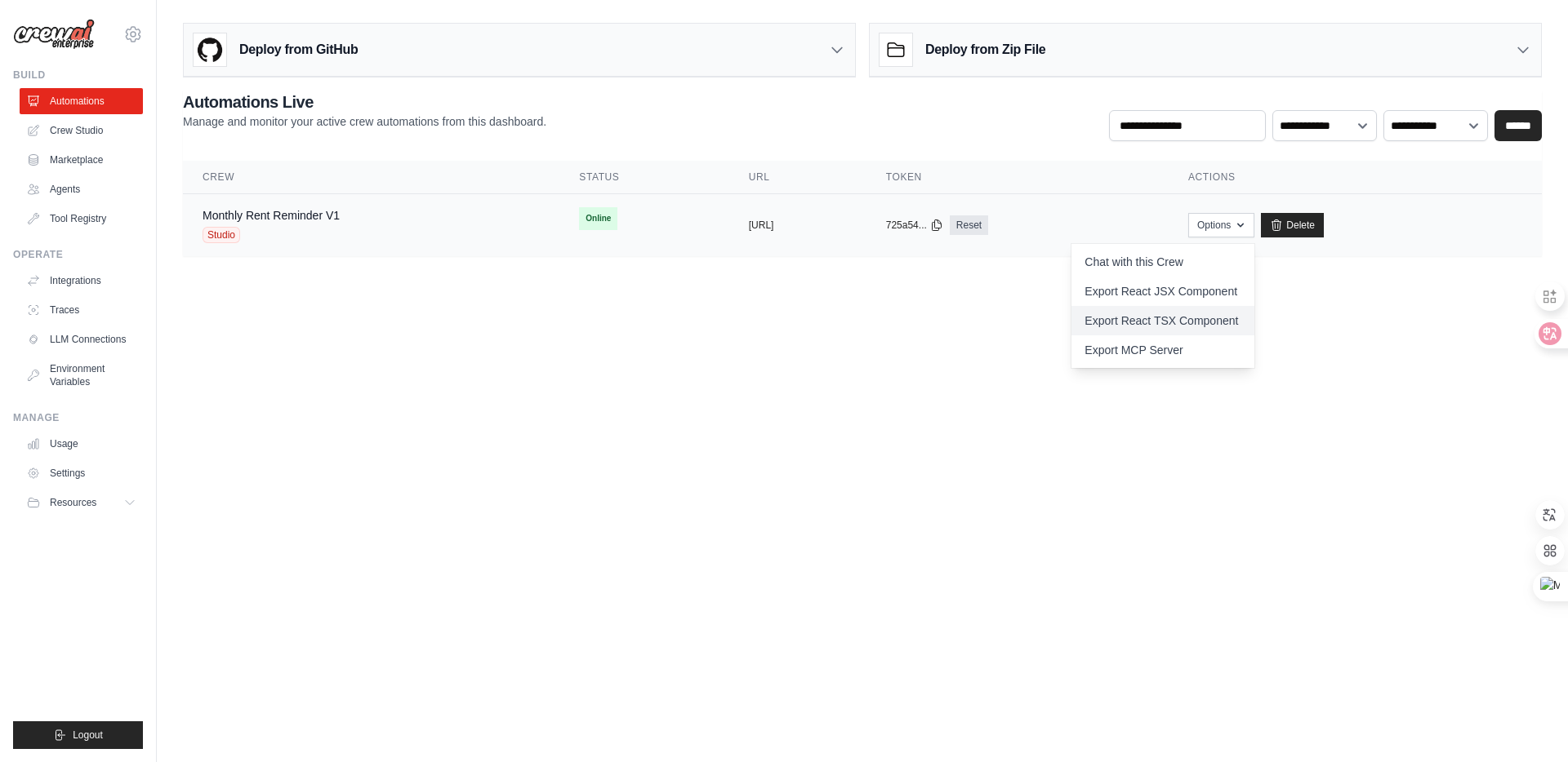
click at [1251, 313] on link "Export React TSX Component" at bounding box center [1163, 321] width 183 height 29
click at [1220, 318] on link "Export React TSX Component" at bounding box center [1163, 321] width 183 height 29
